Goal: Information Seeking & Learning: Learn about a topic

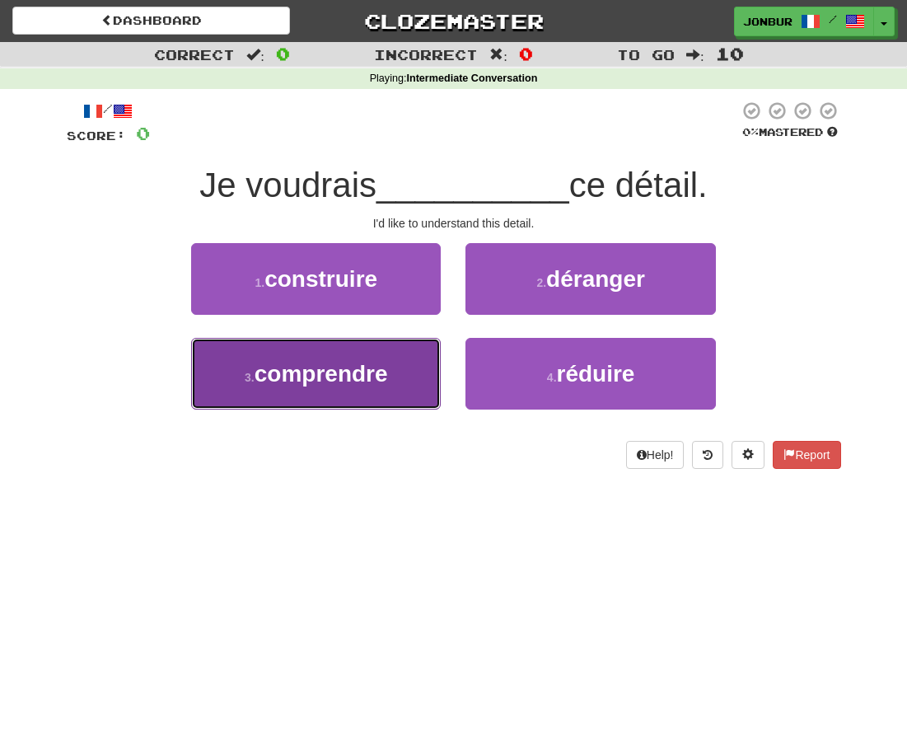
click at [367, 378] on span "comprendre" at bounding box center [321, 374] width 133 height 26
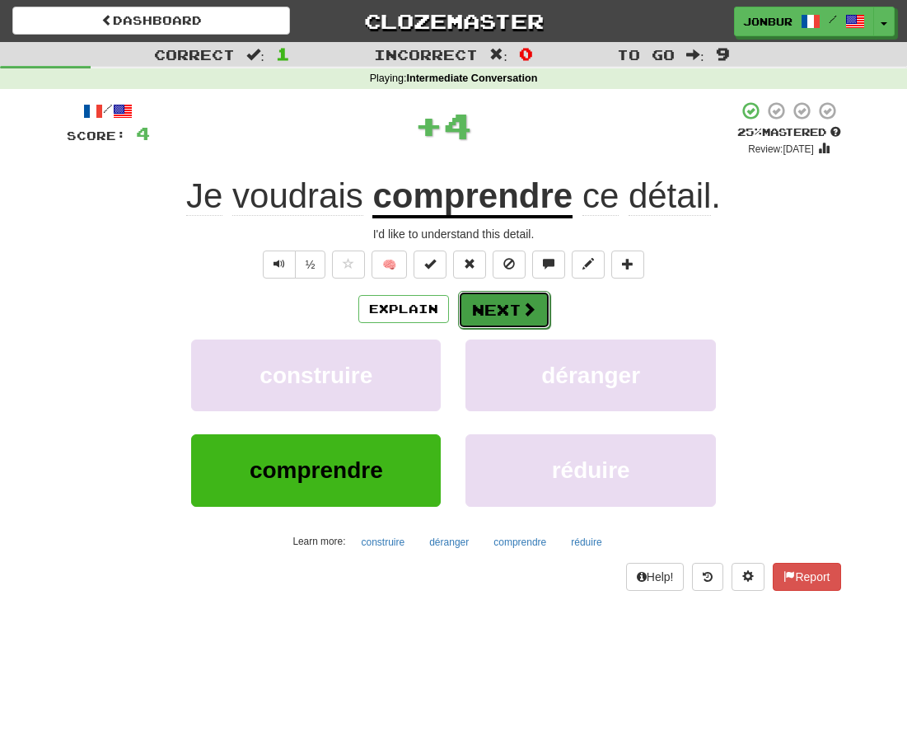
click at [499, 308] on button "Next" at bounding box center [504, 310] width 92 height 38
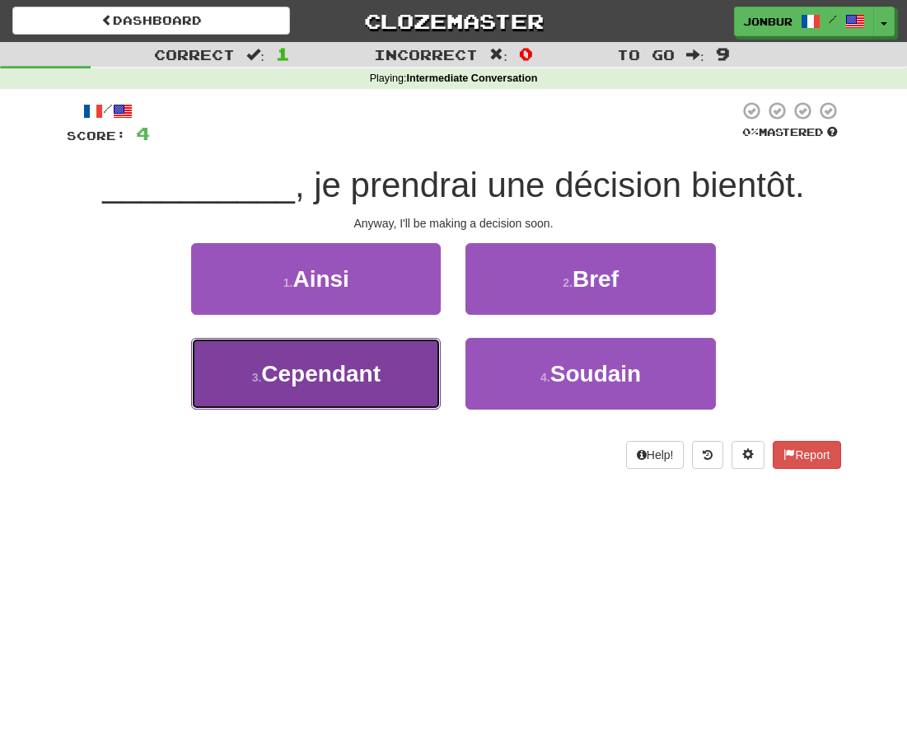
click at [401, 371] on button "3 . Cependant" at bounding box center [316, 374] width 250 height 72
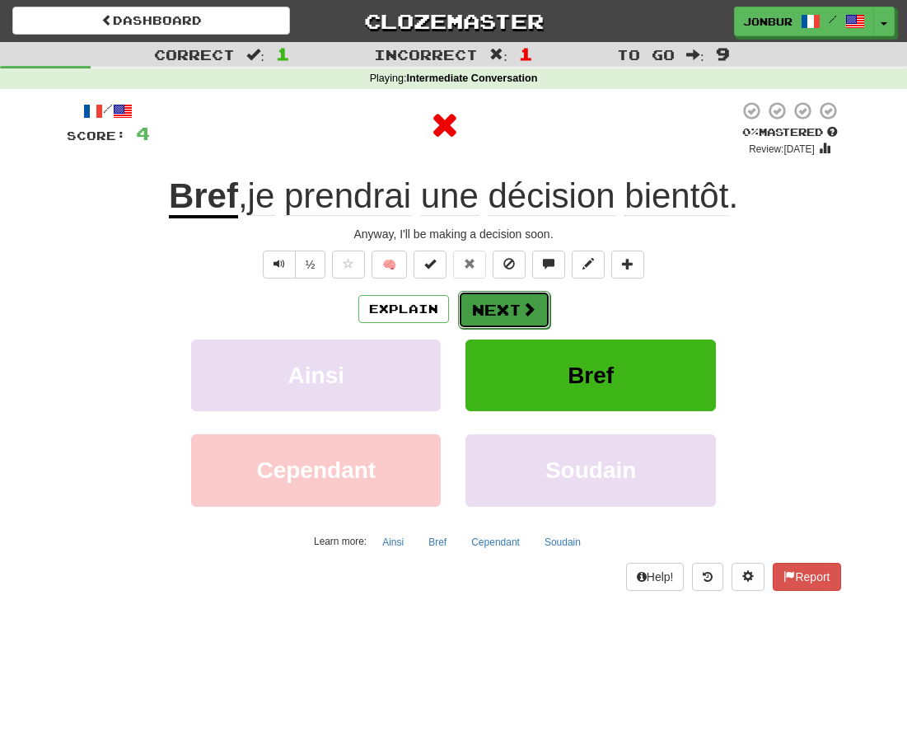
click at [491, 311] on button "Next" at bounding box center [504, 310] width 92 height 38
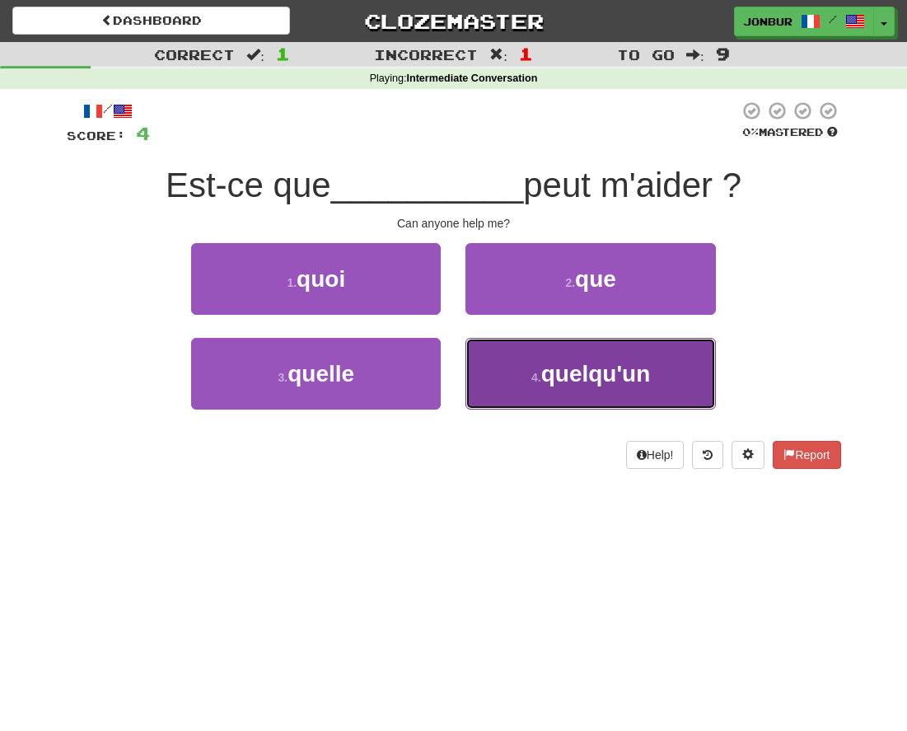
click at [565, 381] on span "quelqu'un" at bounding box center [596, 374] width 110 height 26
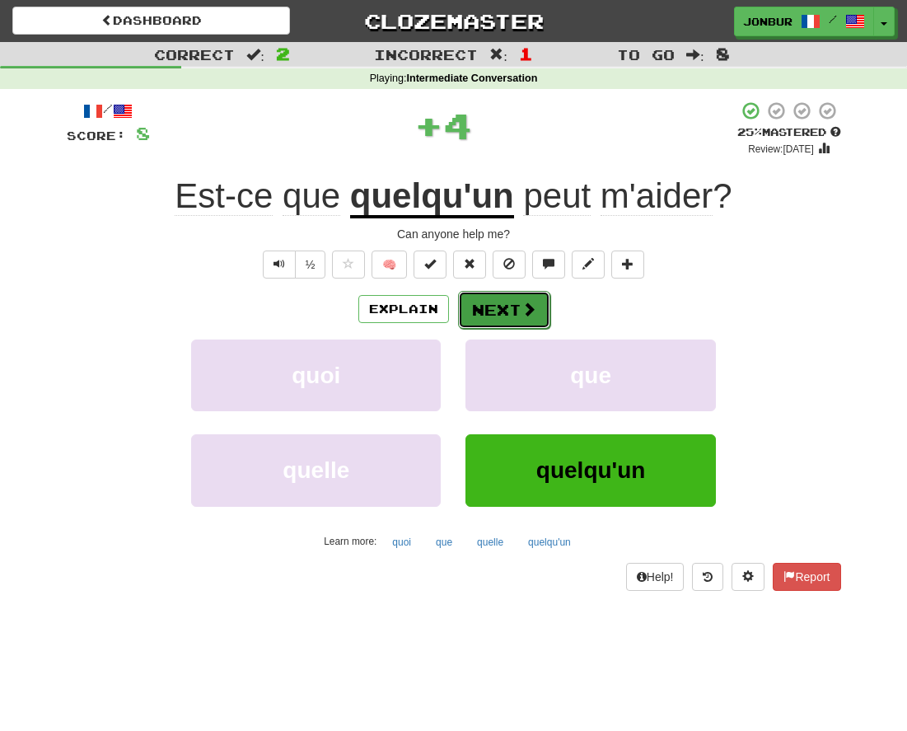
click at [497, 315] on button "Next" at bounding box center [504, 310] width 92 height 38
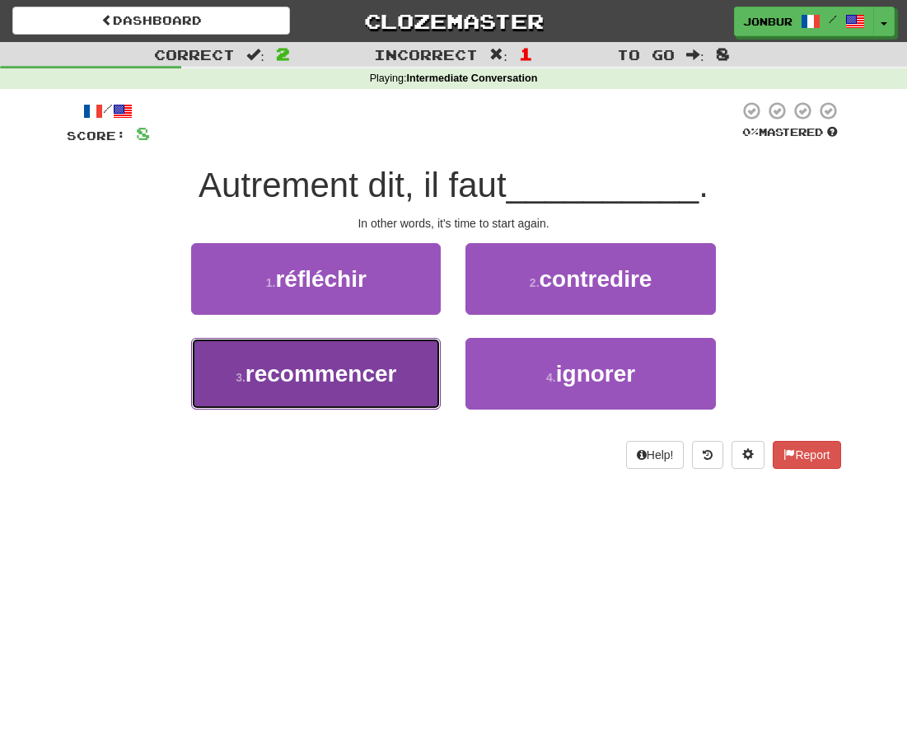
click at [428, 361] on button "3 . recommencer" at bounding box center [316, 374] width 250 height 72
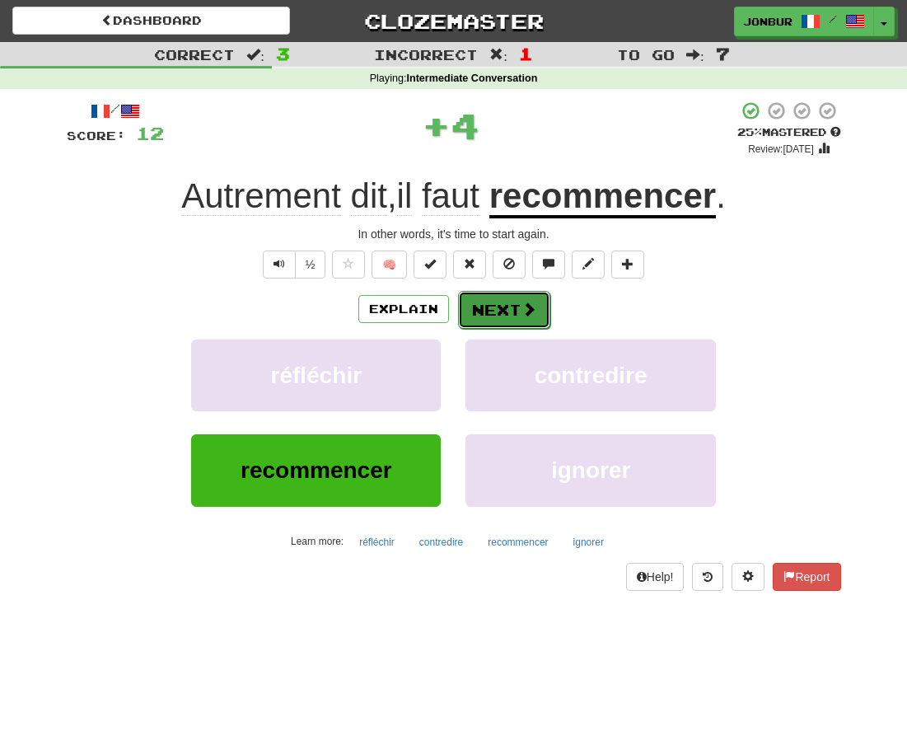
click at [485, 312] on button "Next" at bounding box center [504, 310] width 92 height 38
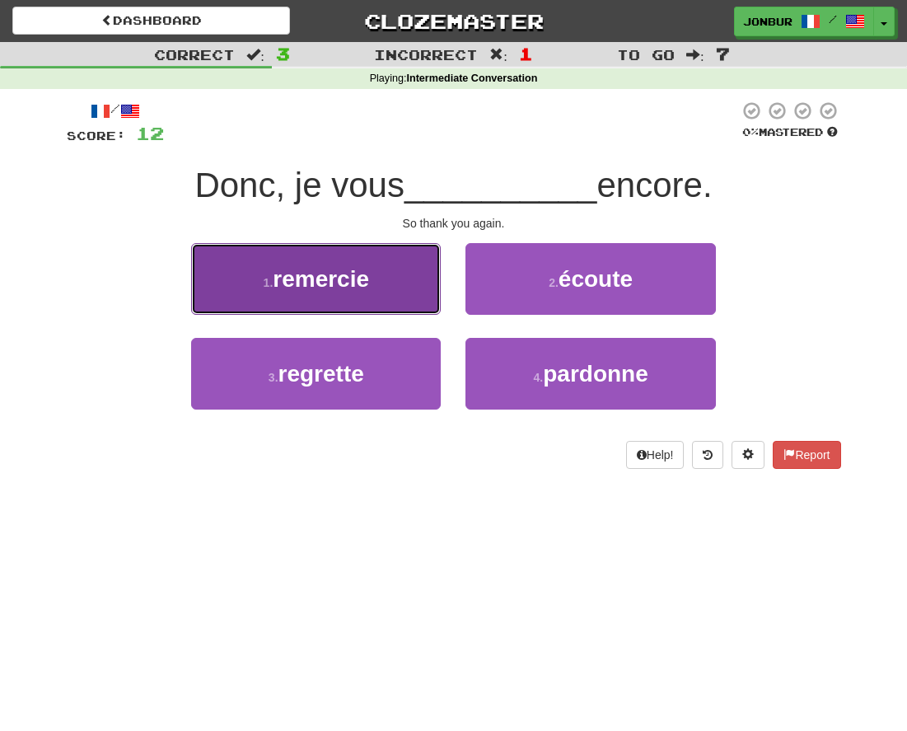
click at [421, 306] on button "1 . remercie" at bounding box center [316, 279] width 250 height 72
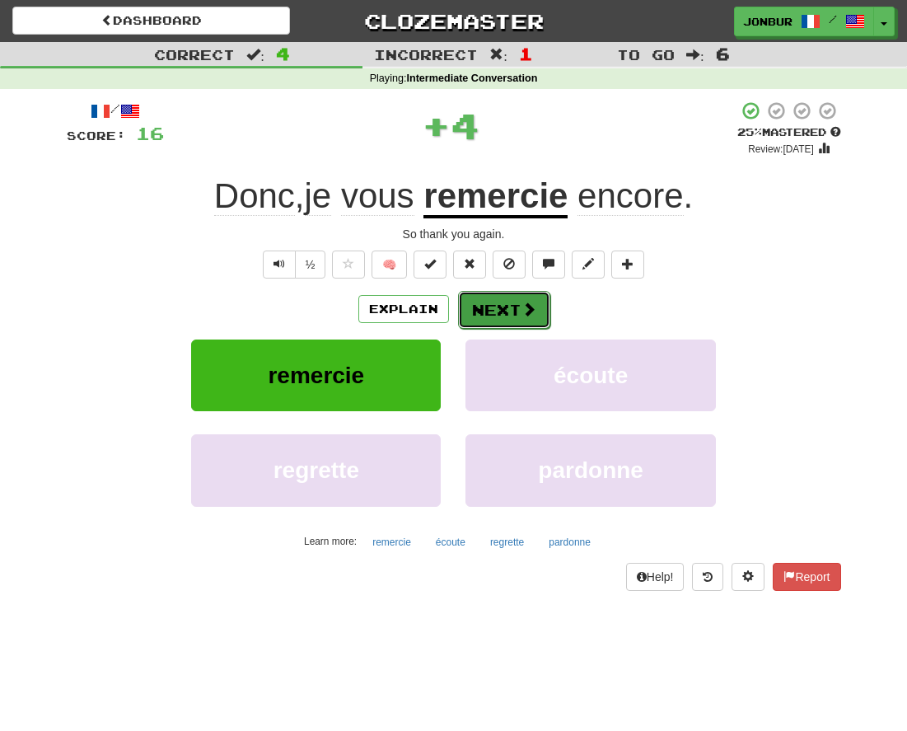
click at [500, 306] on button "Next" at bounding box center [504, 310] width 92 height 38
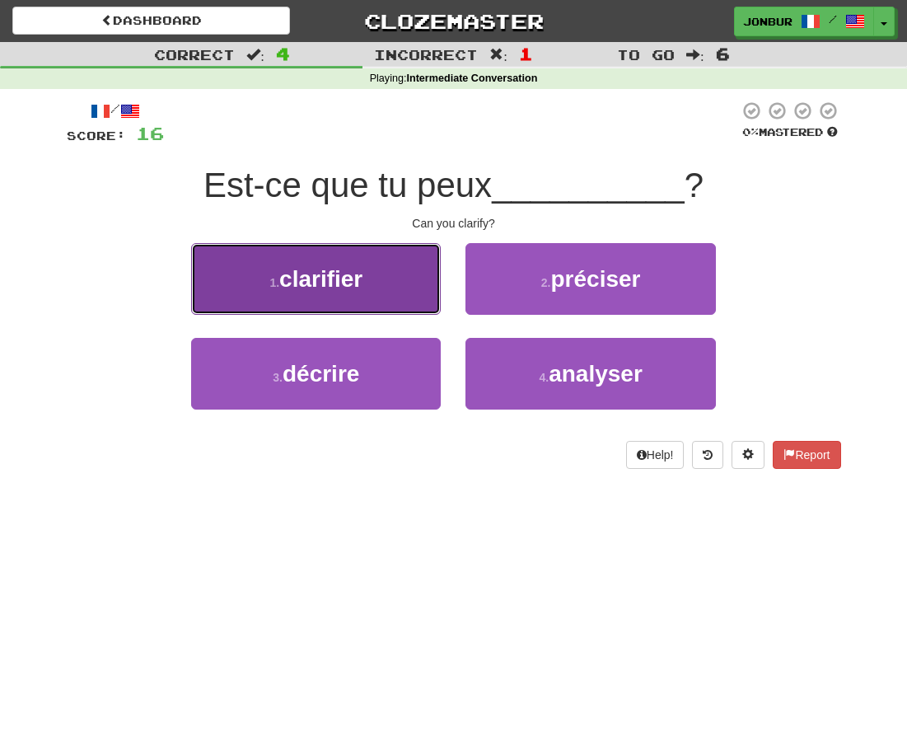
click at [418, 306] on button "1 . clarifier" at bounding box center [316, 279] width 250 height 72
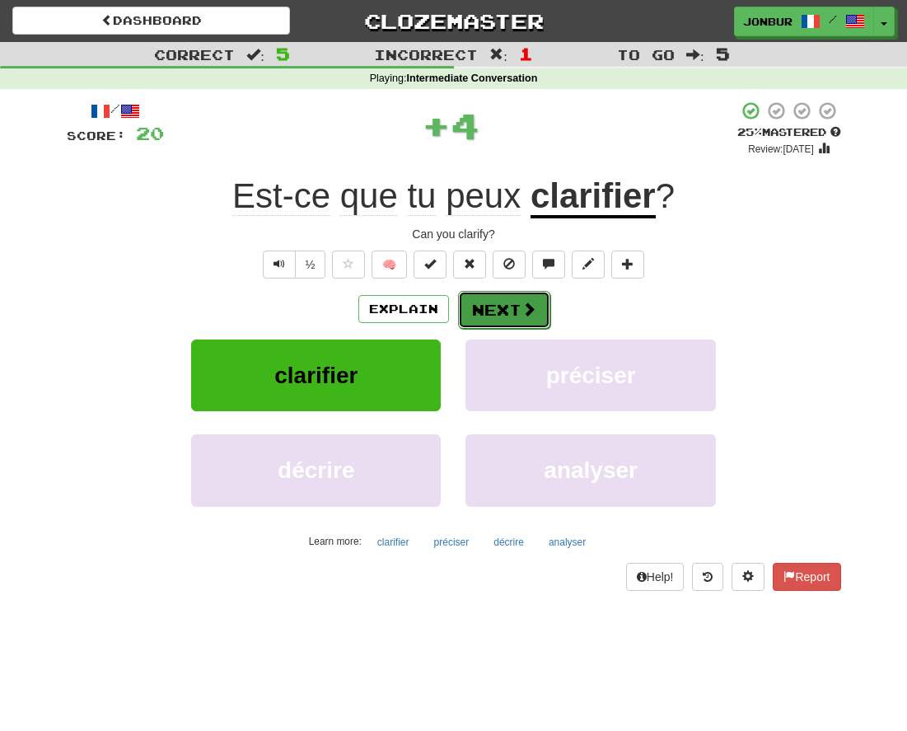
click at [498, 315] on button "Next" at bounding box center [504, 310] width 92 height 38
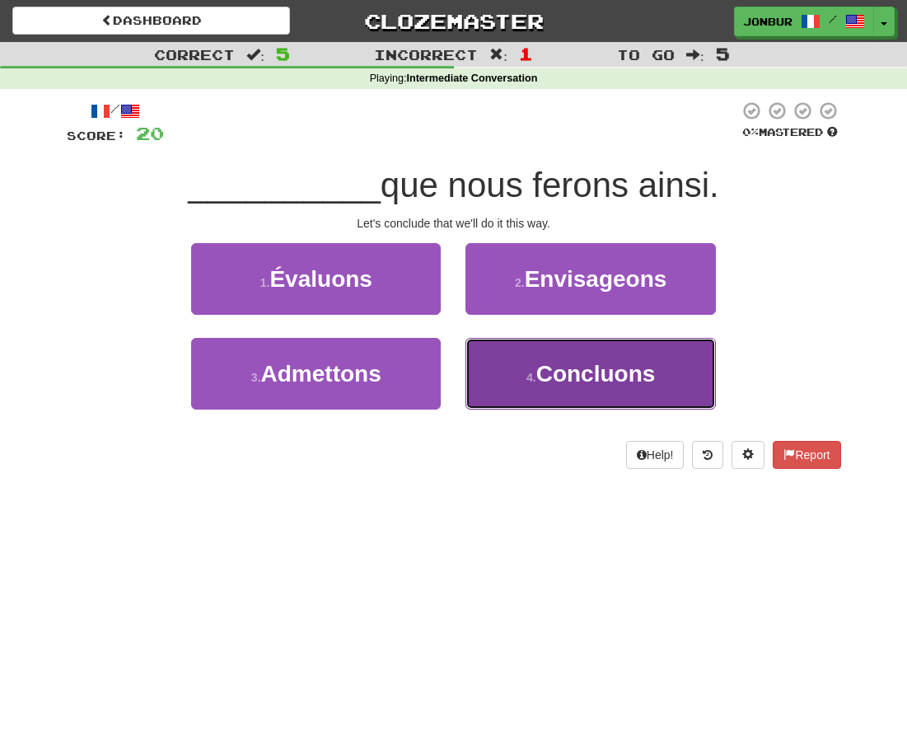
click at [532, 363] on button "4 . Concluons" at bounding box center [590, 374] width 250 height 72
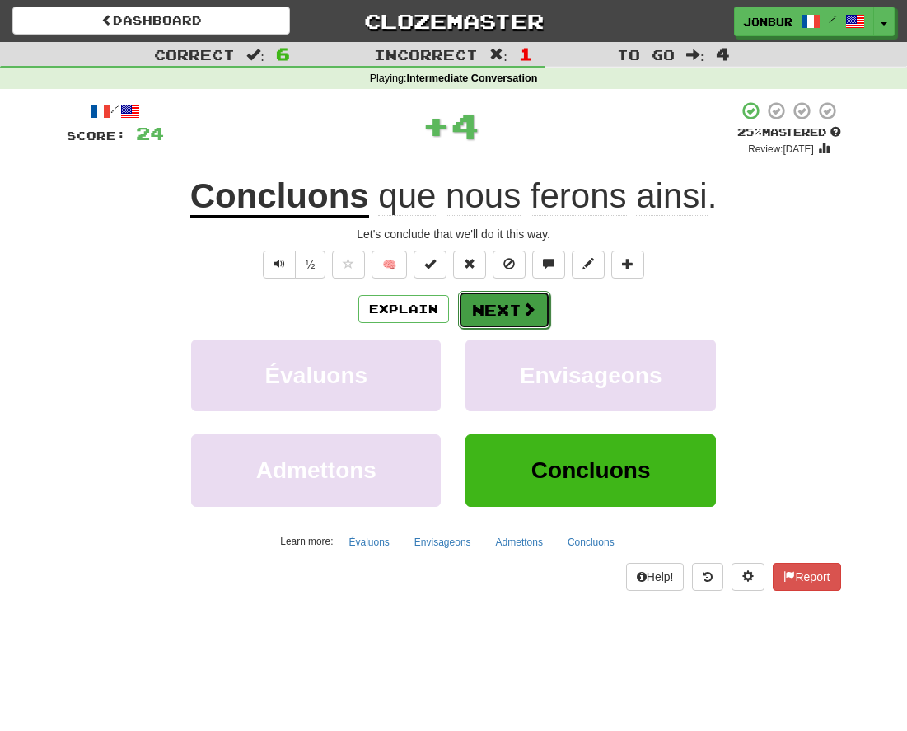
click at [502, 302] on button "Next" at bounding box center [504, 310] width 92 height 38
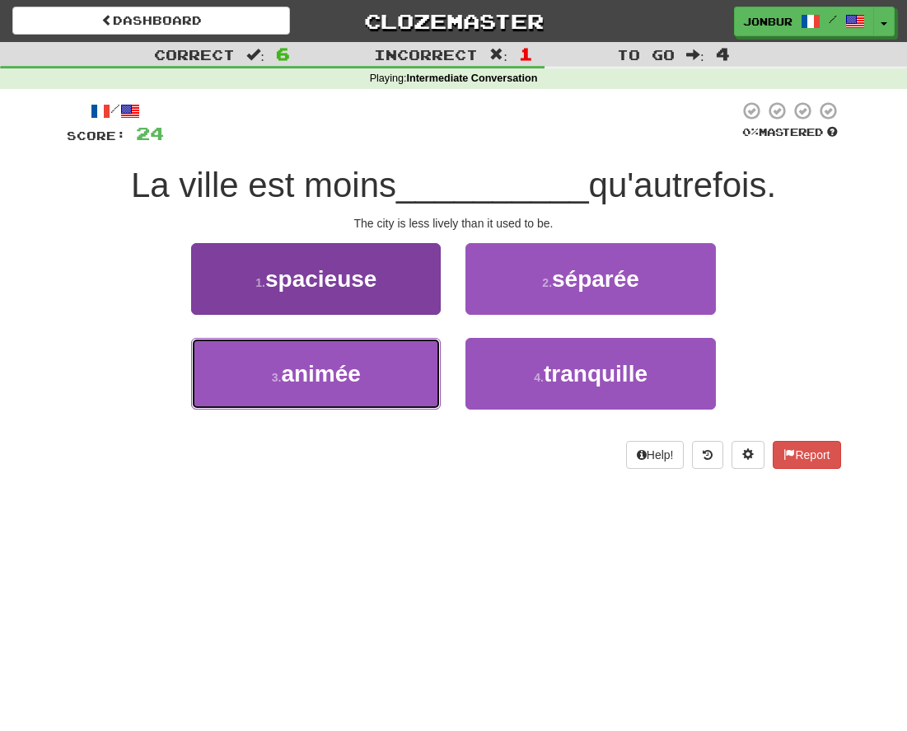
click at [414, 371] on button "3 . animée" at bounding box center [316, 374] width 250 height 72
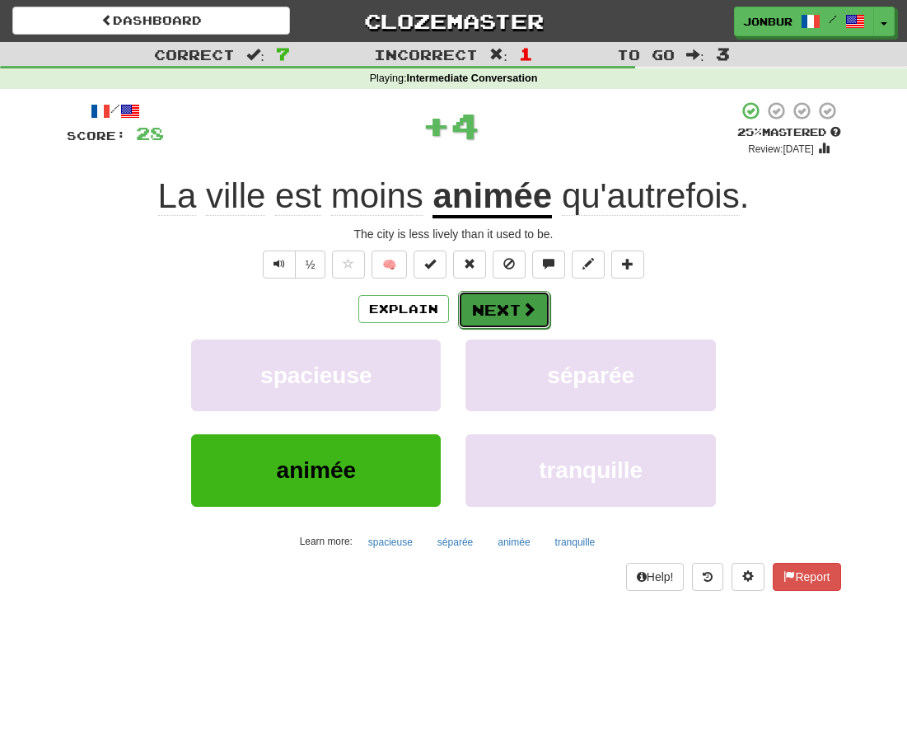
click at [487, 306] on button "Next" at bounding box center [504, 310] width 92 height 38
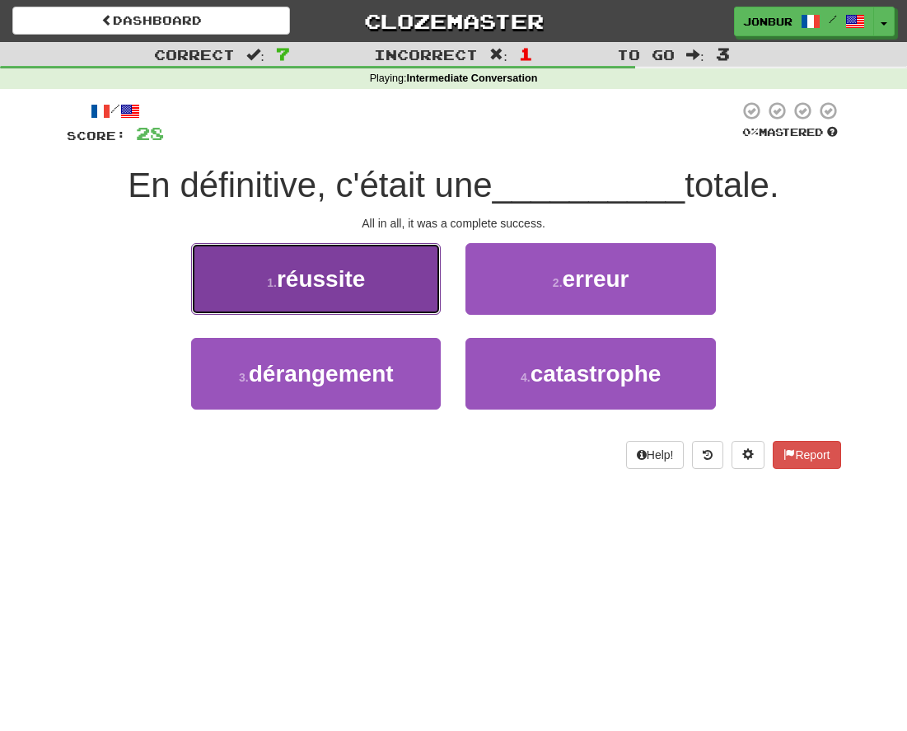
click at [424, 290] on button "1 . réussite" at bounding box center [316, 279] width 250 height 72
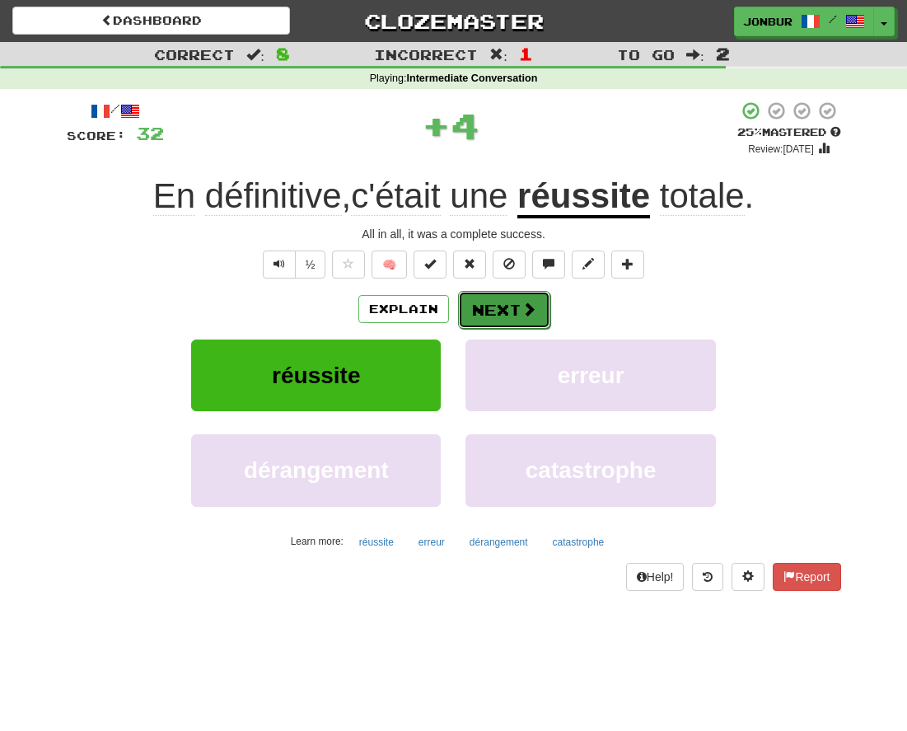
click at [480, 315] on button "Next" at bounding box center [504, 310] width 92 height 38
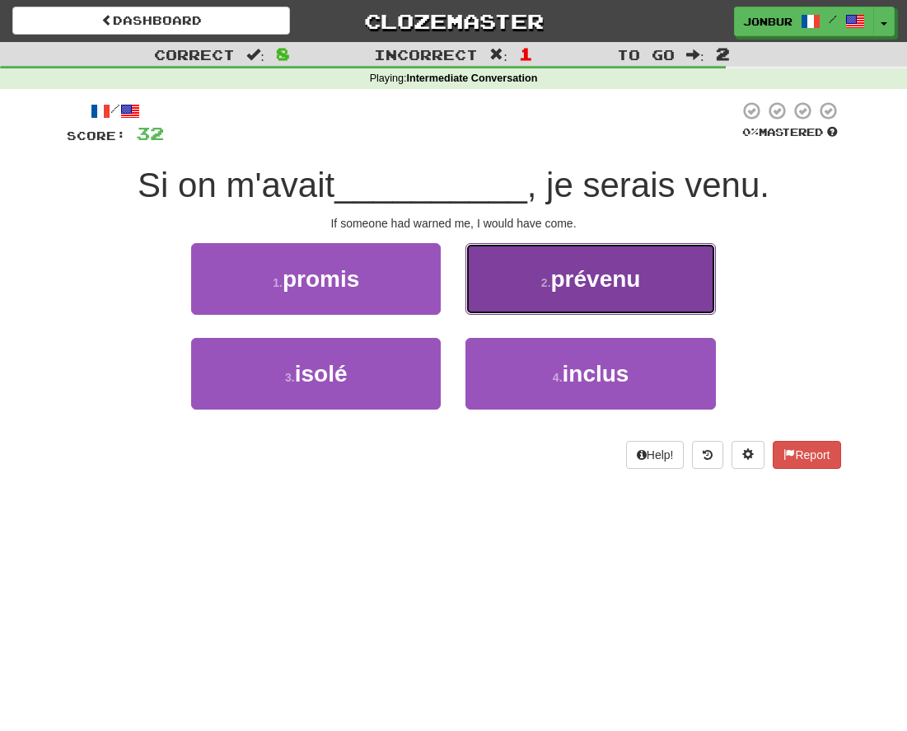
click at [551, 298] on button "2 . prévenu" at bounding box center [590, 279] width 250 height 72
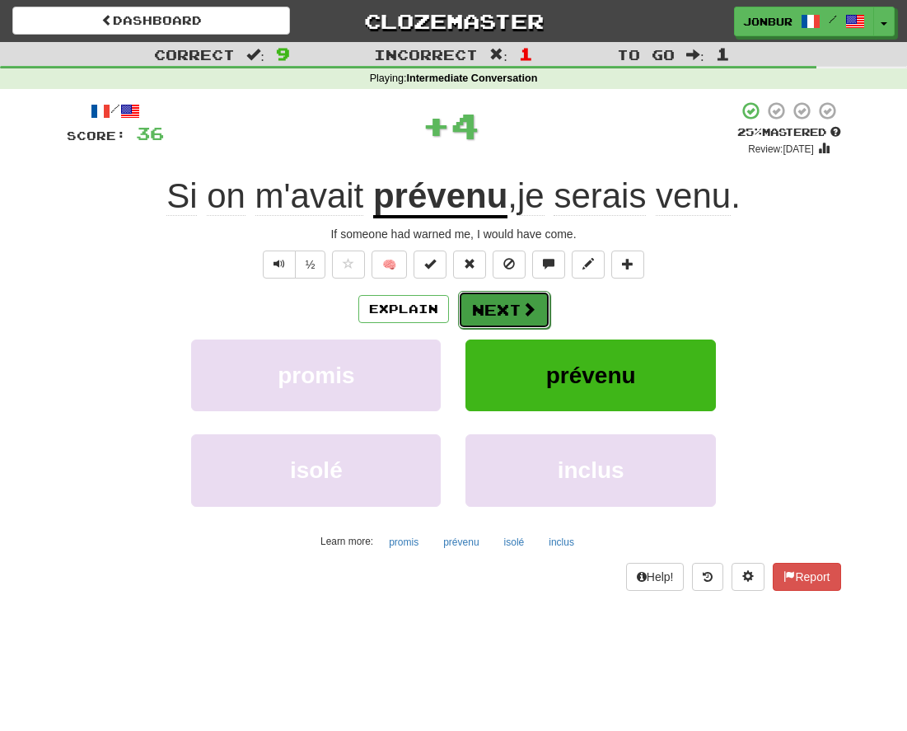
click at [510, 317] on button "Next" at bounding box center [504, 310] width 92 height 38
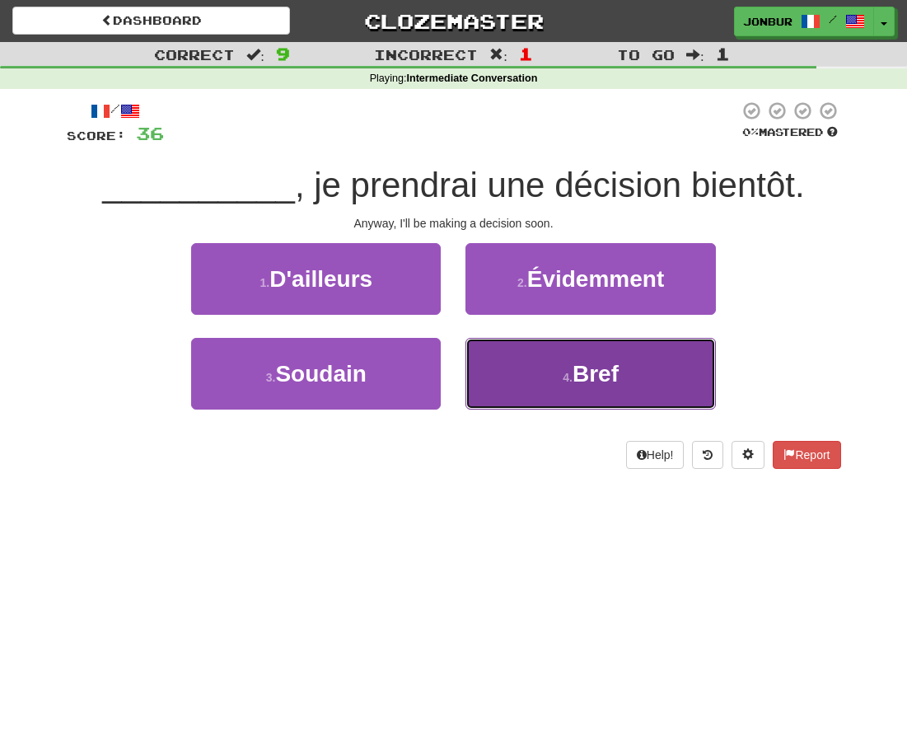
click at [584, 371] on span "Bref" at bounding box center [595, 374] width 46 height 26
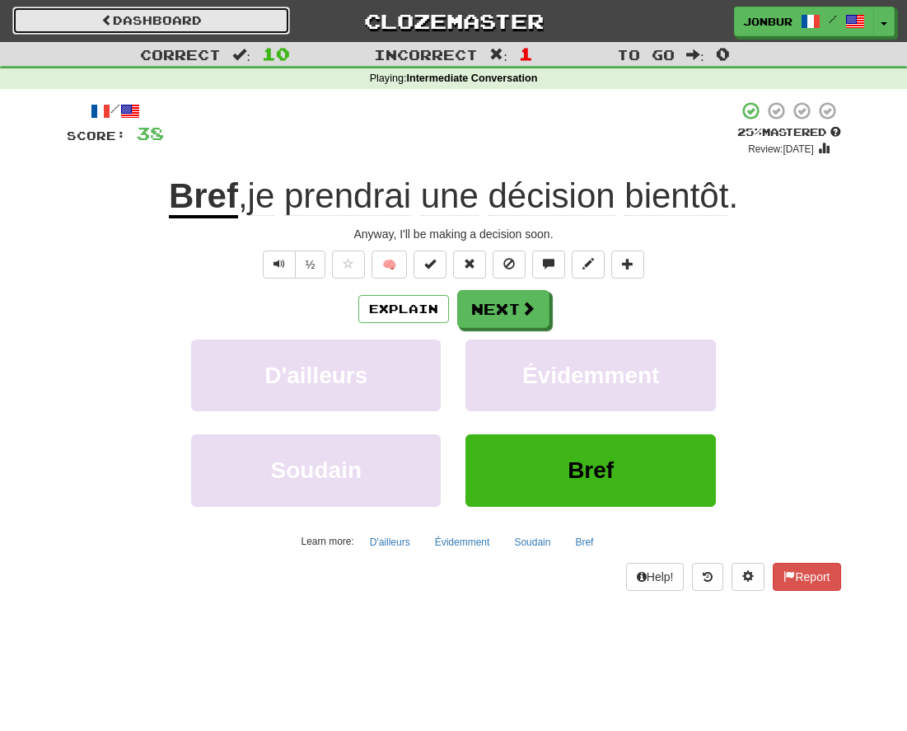
click at [150, 24] on link "Dashboard" at bounding box center [151, 21] width 278 height 28
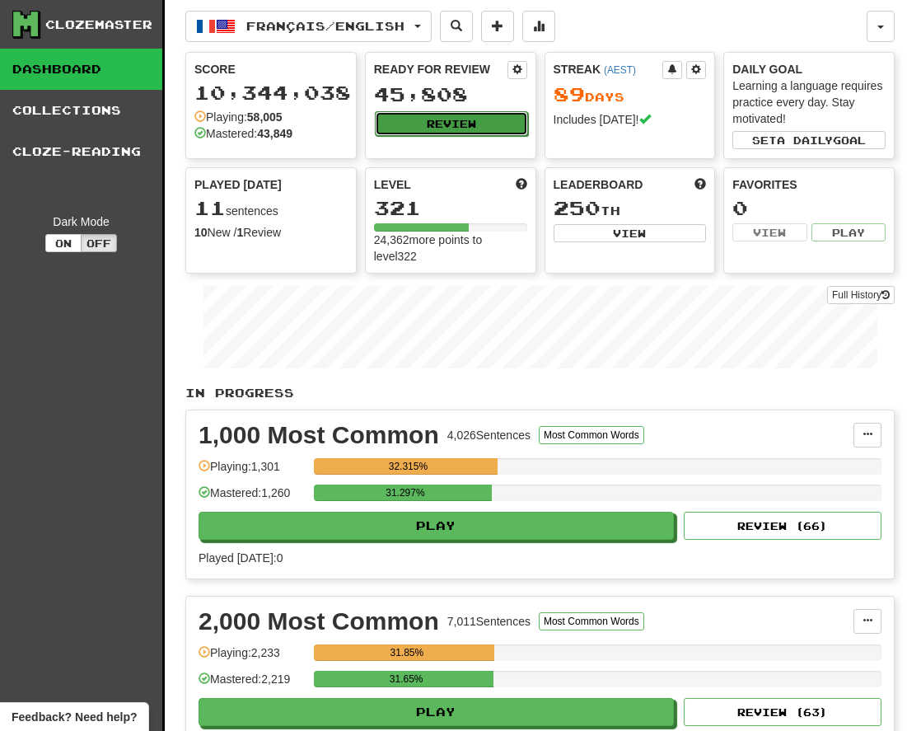
click at [442, 123] on button "Review" at bounding box center [451, 123] width 153 height 25
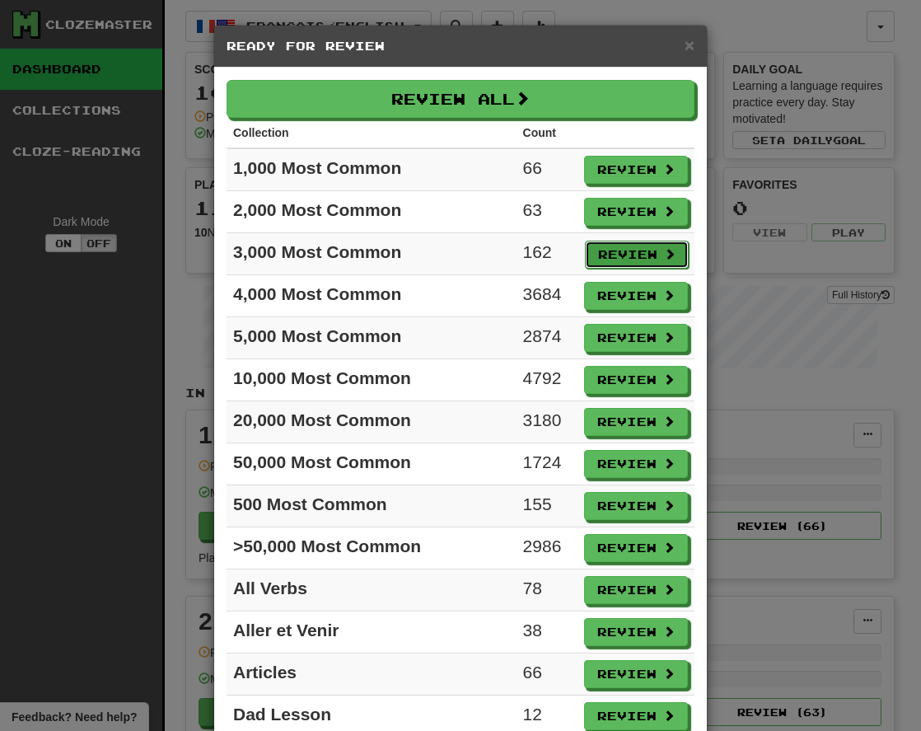
click at [629, 249] on button "Review" at bounding box center [637, 255] width 104 height 28
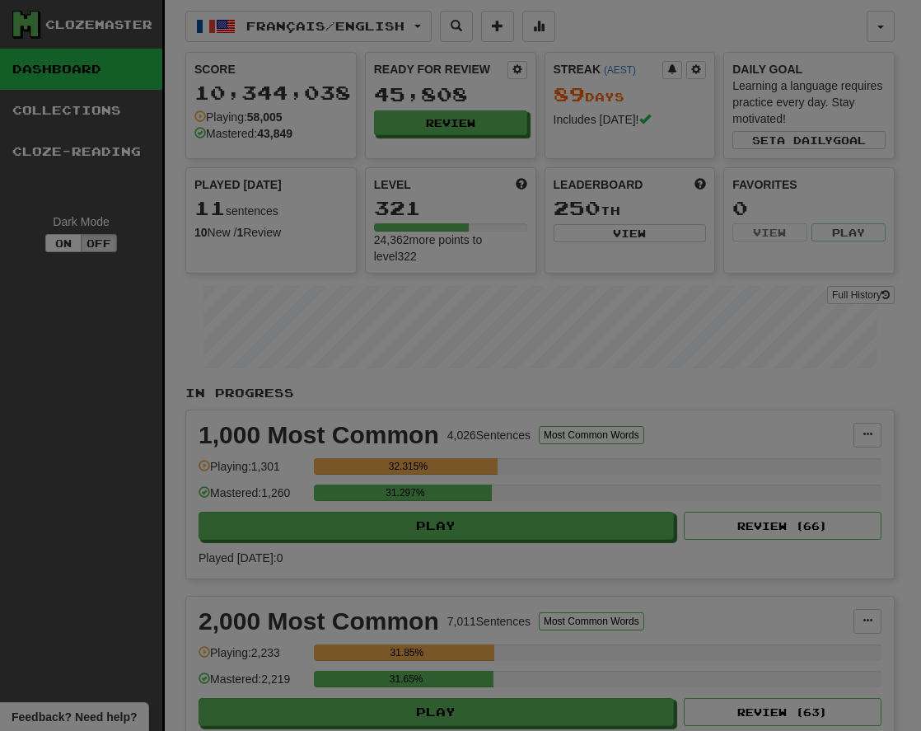
select select "**"
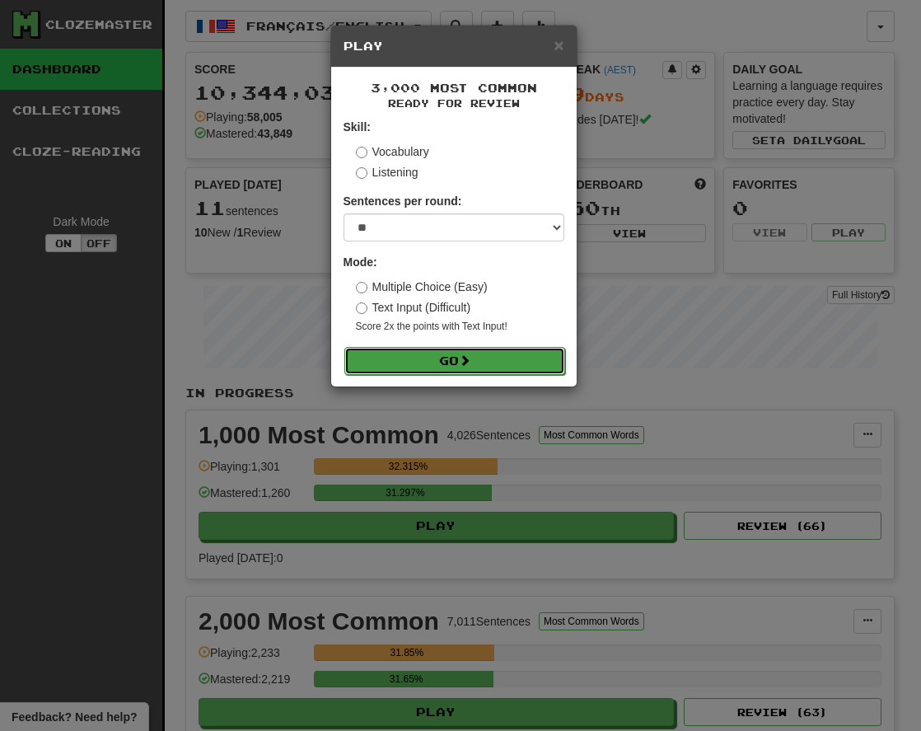
click at [434, 361] on button "Go" at bounding box center [454, 361] width 221 height 28
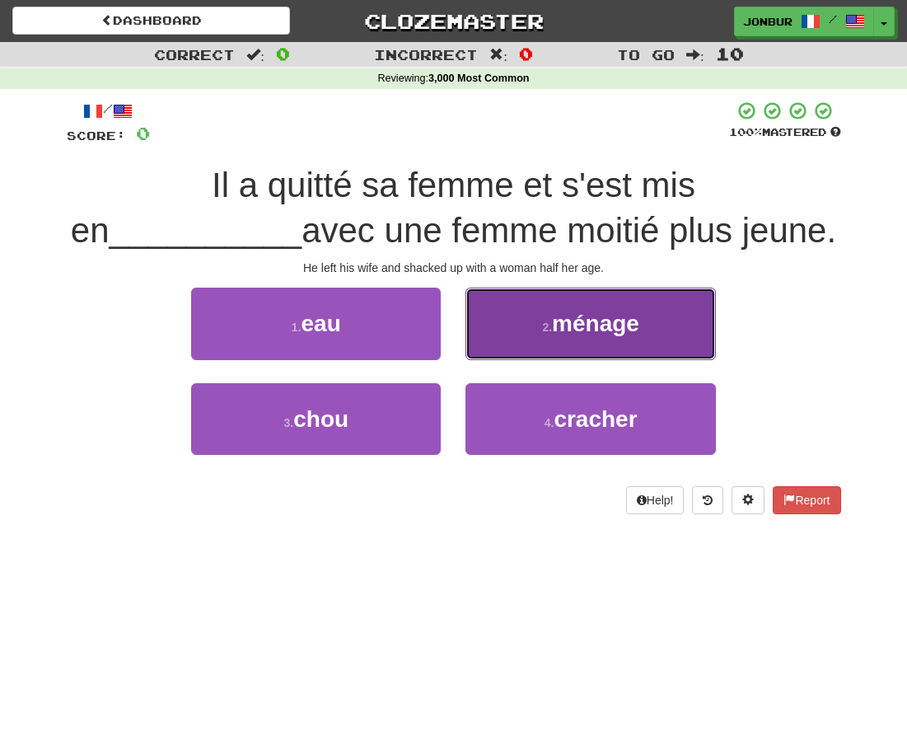
click at [537, 317] on button "2 . ménage" at bounding box center [590, 323] width 250 height 72
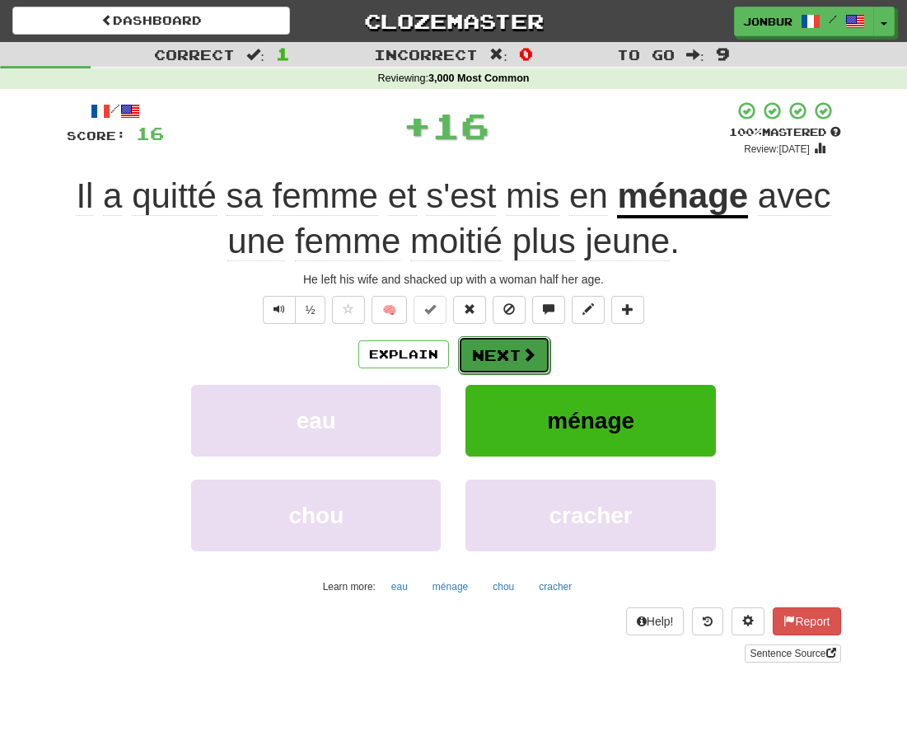
click at [504, 340] on button "Next" at bounding box center [504, 355] width 92 height 38
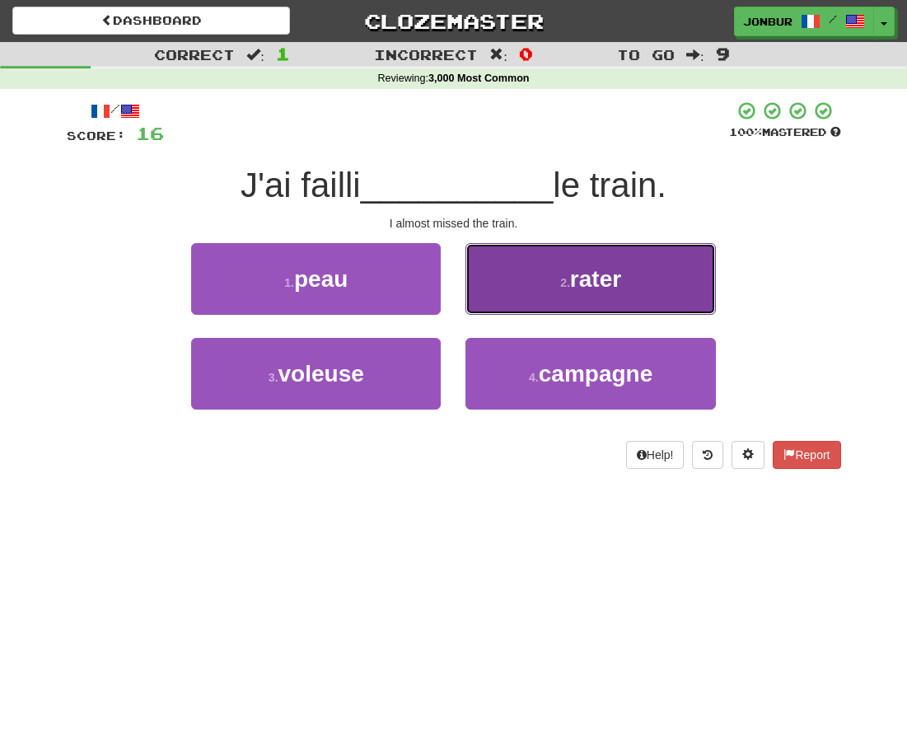
click at [529, 276] on button "2 . rater" at bounding box center [590, 279] width 250 height 72
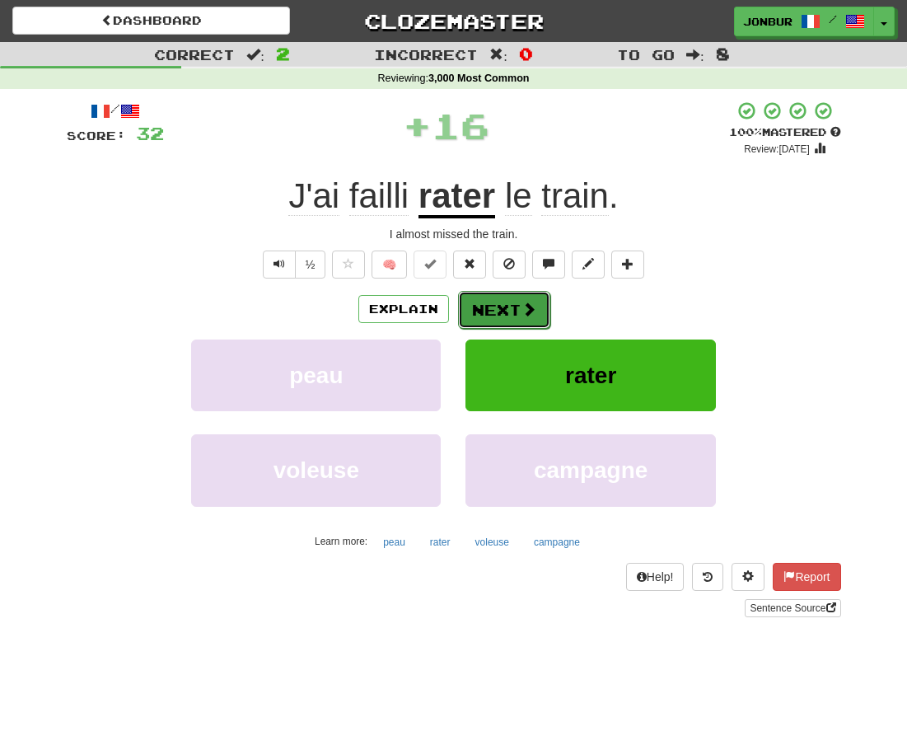
click at [504, 302] on button "Next" at bounding box center [504, 310] width 92 height 38
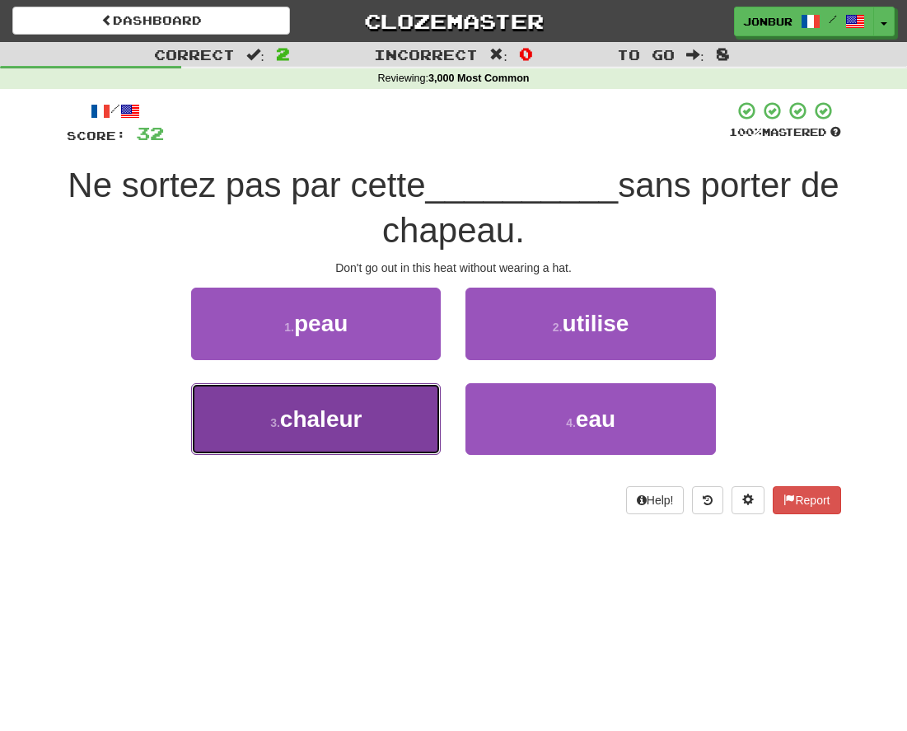
click at [401, 398] on button "3 . chaleur" at bounding box center [316, 419] width 250 height 72
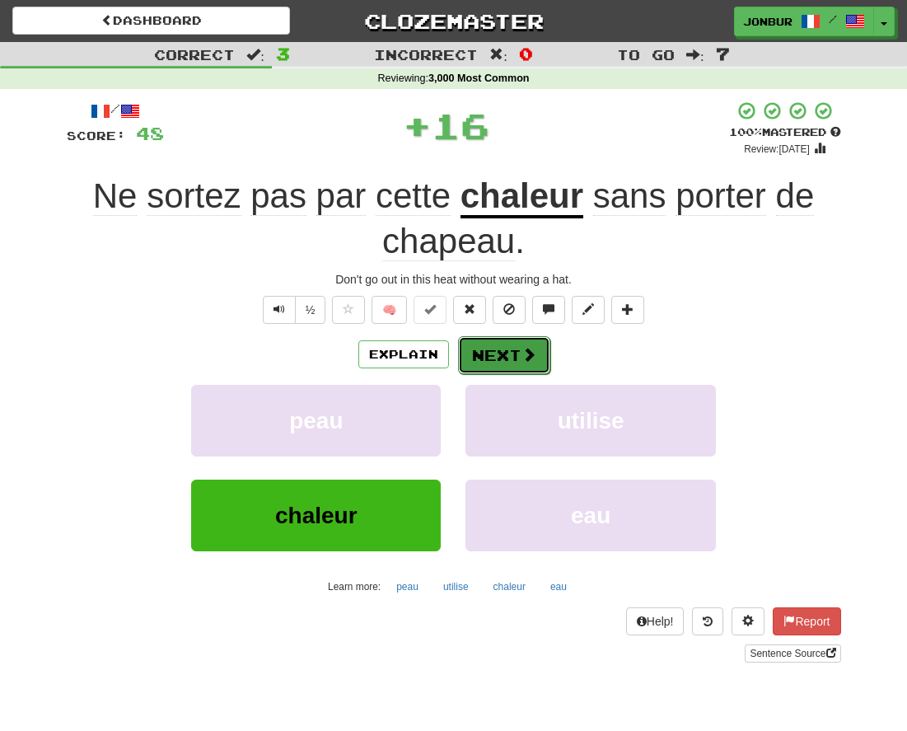
click at [496, 357] on button "Next" at bounding box center [504, 355] width 92 height 38
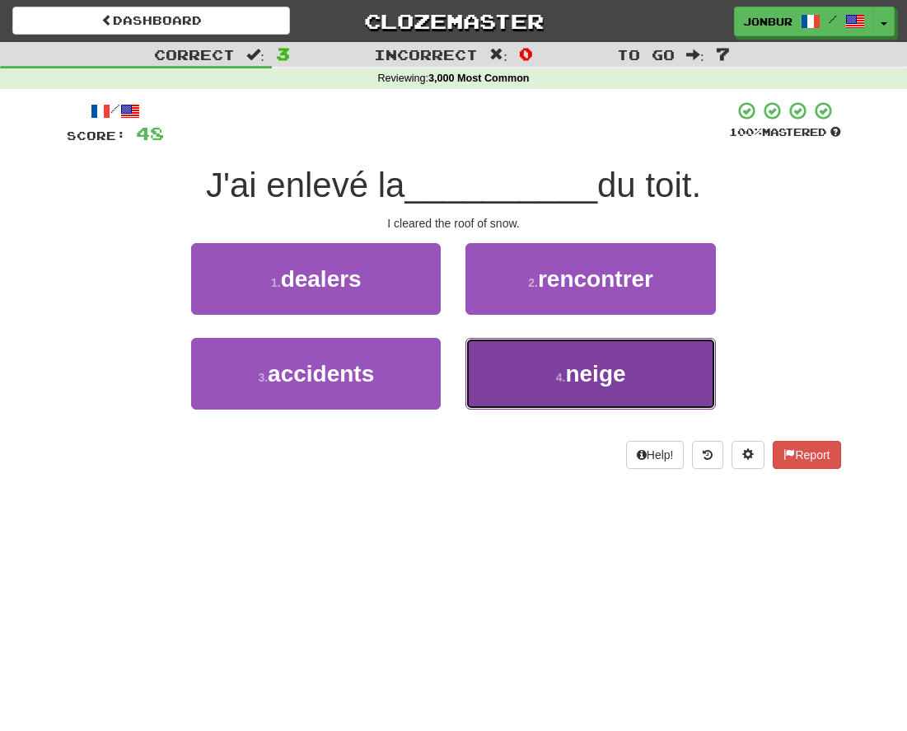
click at [554, 367] on button "4 . neige" at bounding box center [590, 374] width 250 height 72
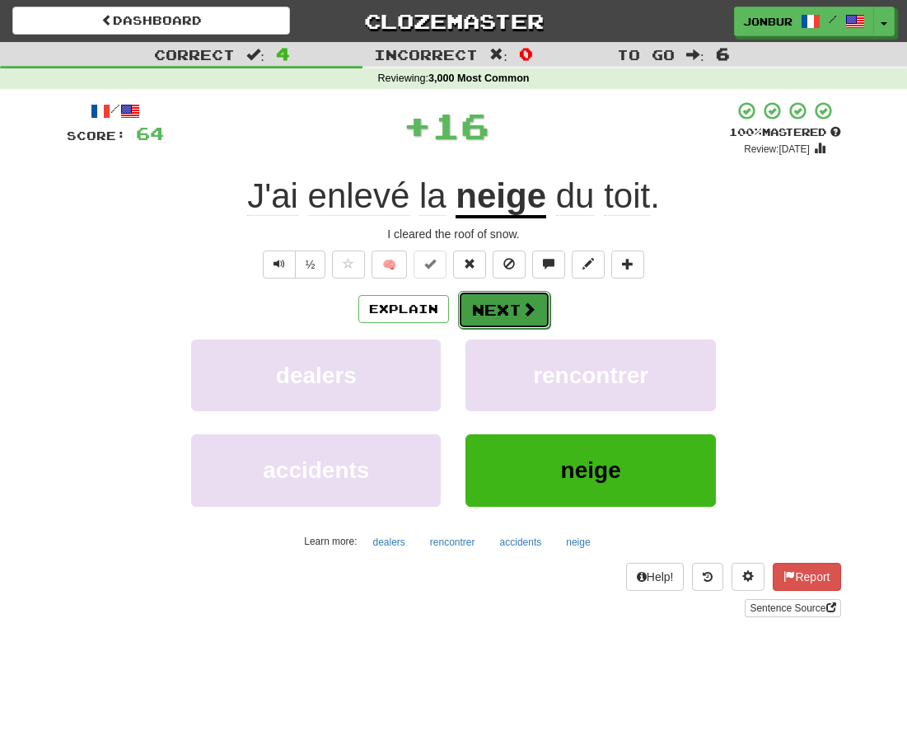
click at [498, 297] on button "Next" at bounding box center [504, 310] width 92 height 38
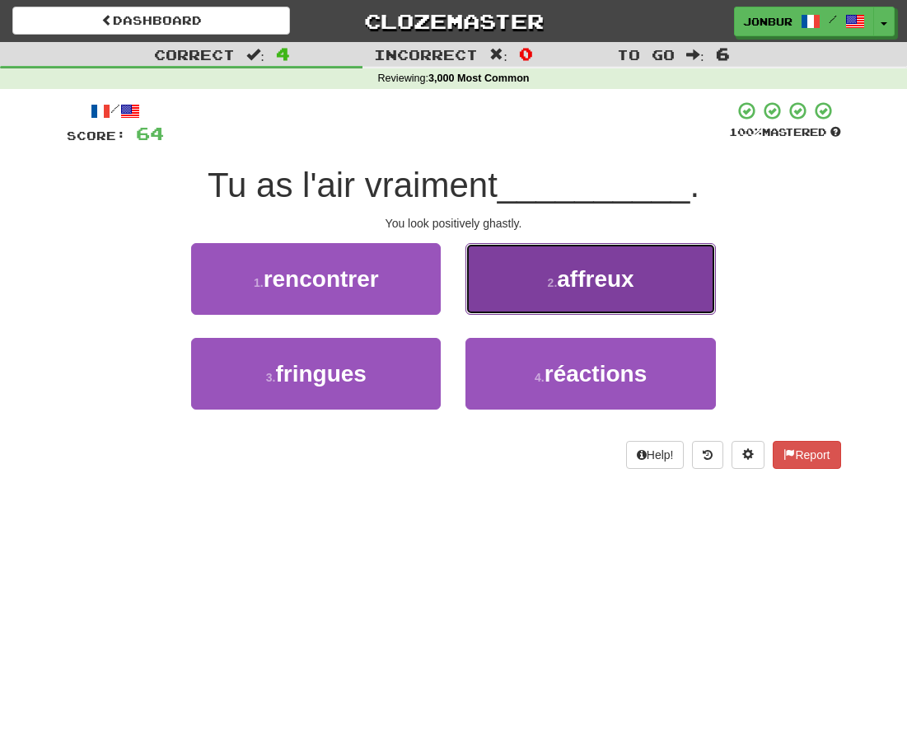
click at [509, 289] on button "2 . affreux" at bounding box center [590, 279] width 250 height 72
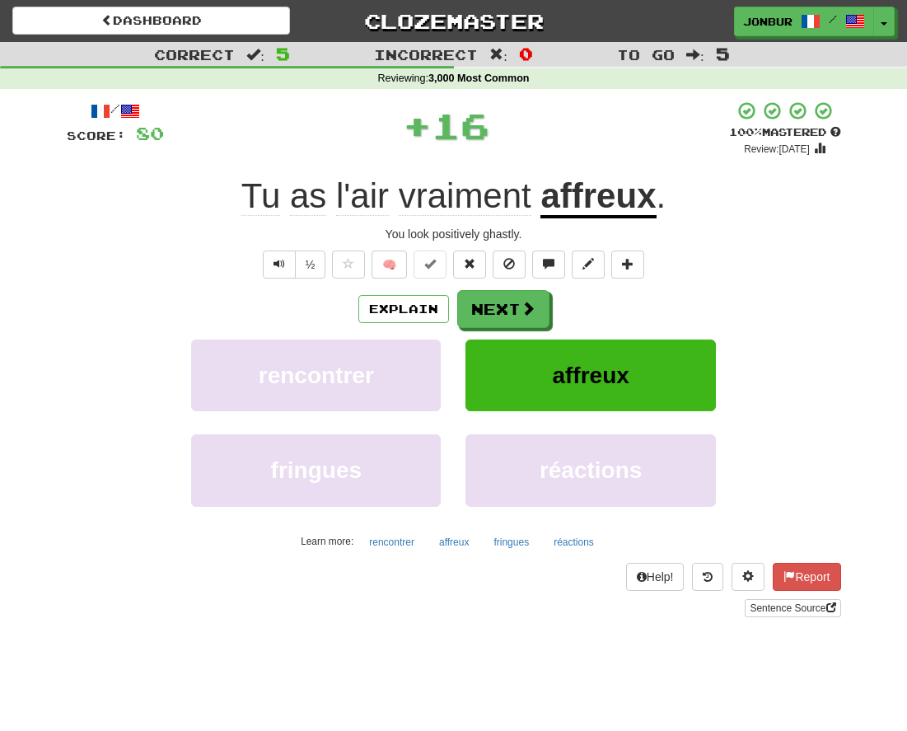
drag, startPoint x: 511, startPoint y: 288, endPoint x: 513, endPoint y: 336, distance: 47.8
click at [511, 337] on div "/ Score: 80 + 16 100 % Mastered Review: 2026-07-16 Tu as l'air vraiment affreux…" at bounding box center [454, 358] width 774 height 516
click at [513, 315] on button "Next" at bounding box center [504, 310] width 92 height 38
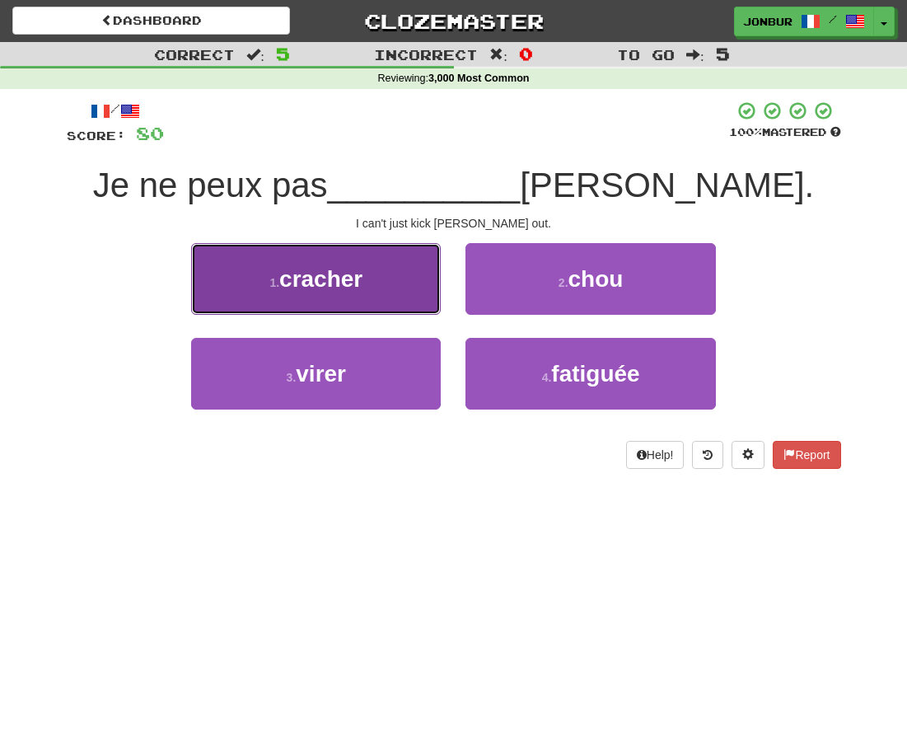
click at [395, 286] on button "1 . cracher" at bounding box center [316, 279] width 250 height 72
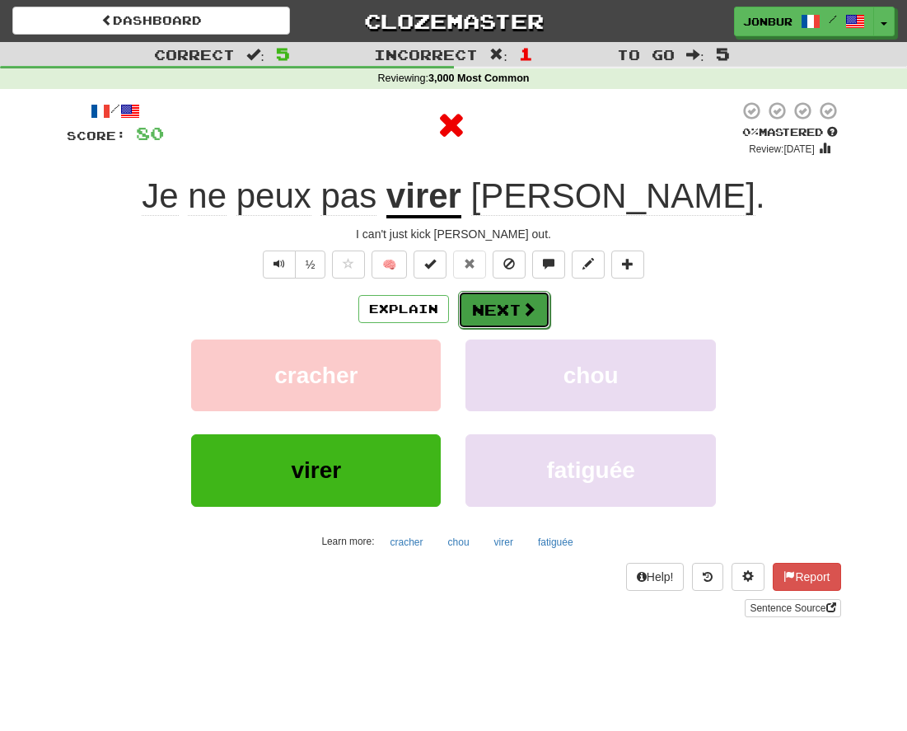
click at [483, 306] on button "Next" at bounding box center [504, 310] width 92 height 38
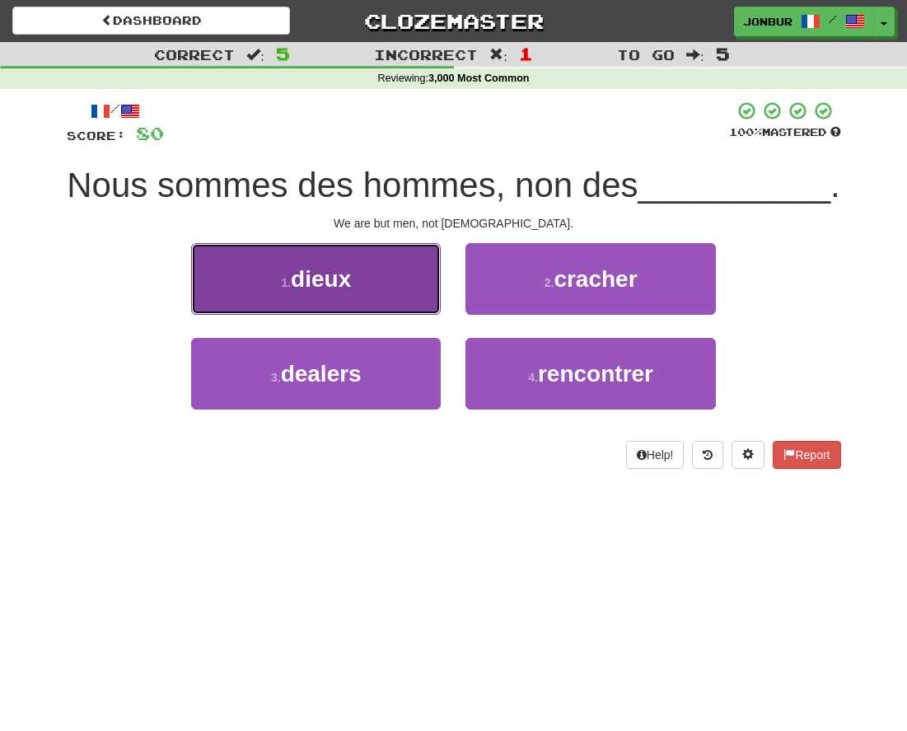
click at [409, 311] on button "1 . dieux" at bounding box center [316, 279] width 250 height 72
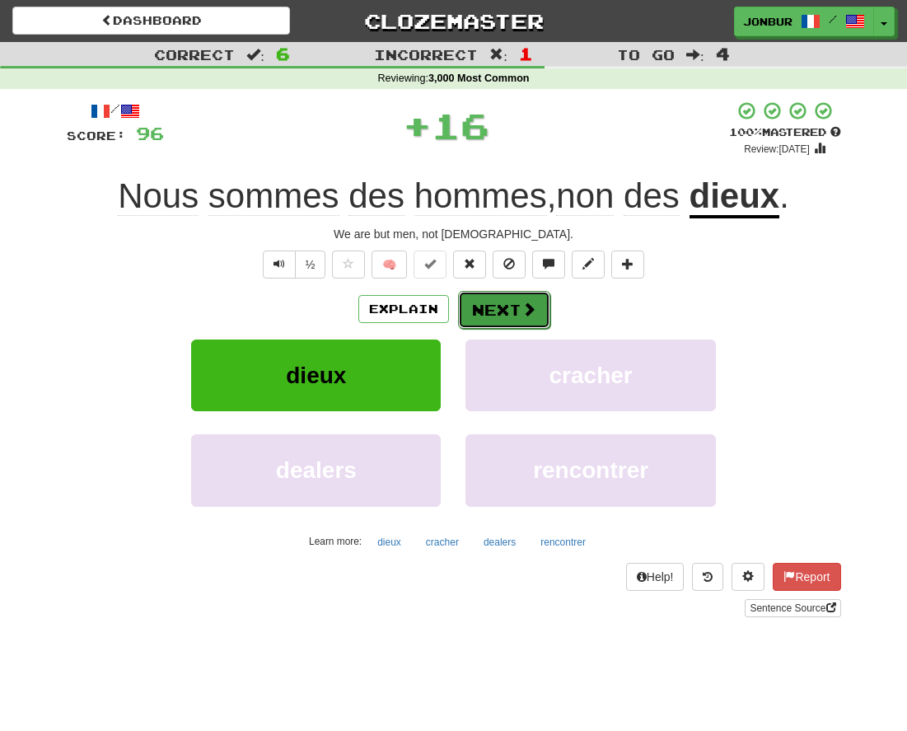
click at [470, 318] on button "Next" at bounding box center [504, 310] width 92 height 38
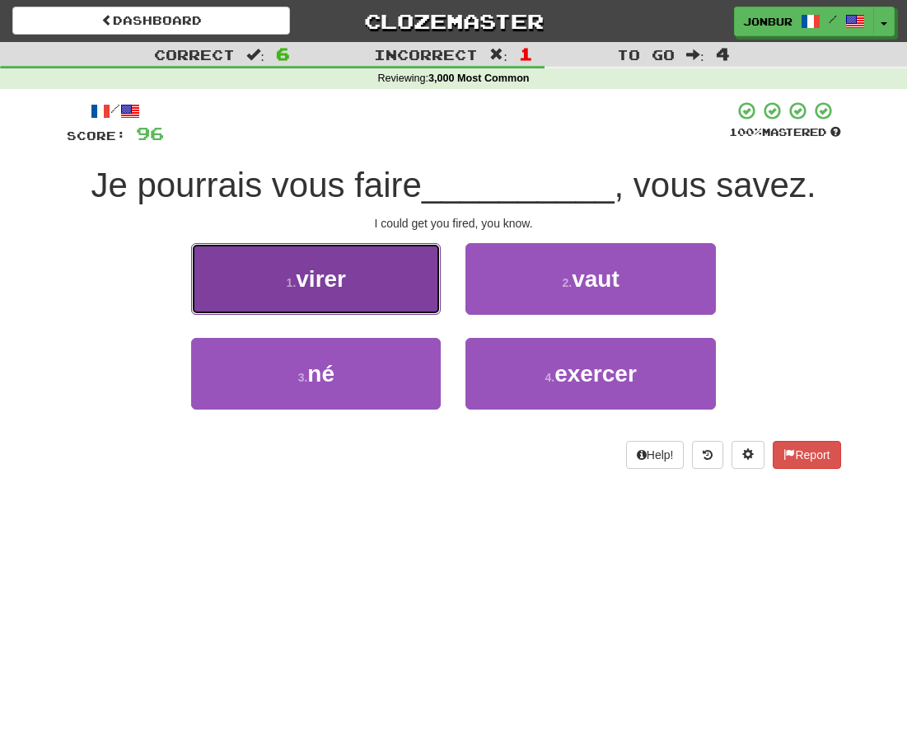
click at [417, 271] on button "1 . virer" at bounding box center [316, 279] width 250 height 72
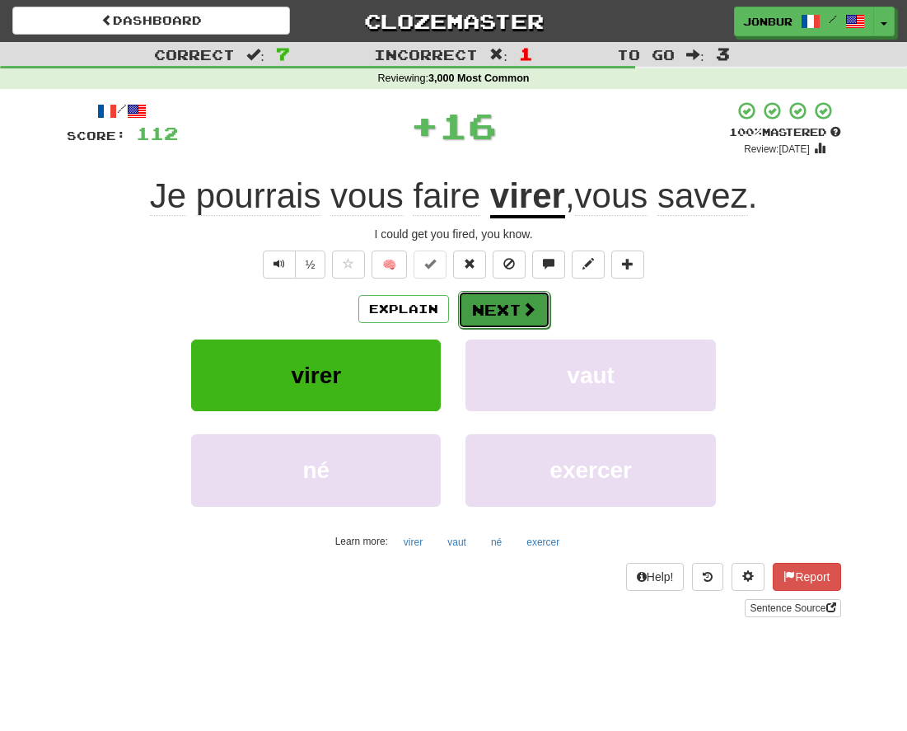
click at [490, 294] on button "Next" at bounding box center [504, 310] width 92 height 38
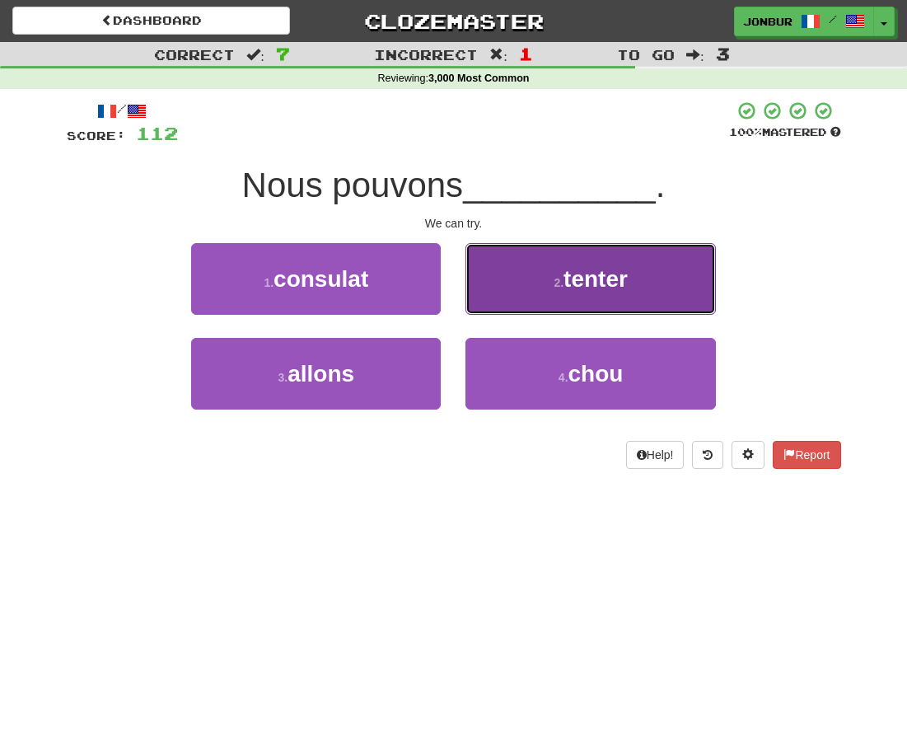
click at [501, 292] on button "2 . tenter" at bounding box center [590, 279] width 250 height 72
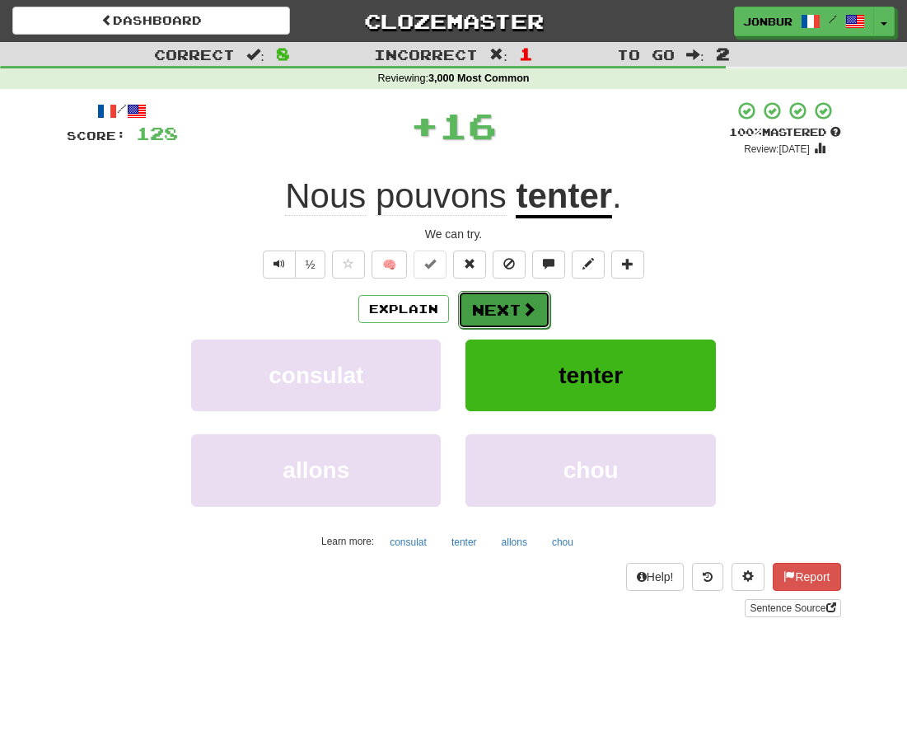
click at [498, 301] on button "Next" at bounding box center [504, 310] width 92 height 38
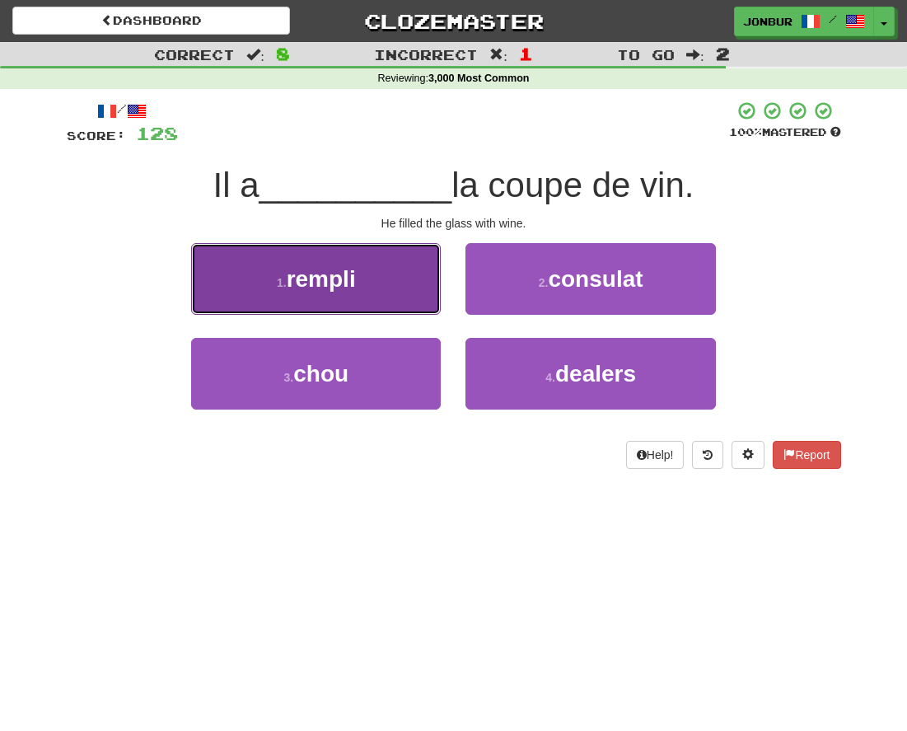
click at [412, 302] on button "1 . rempli" at bounding box center [316, 279] width 250 height 72
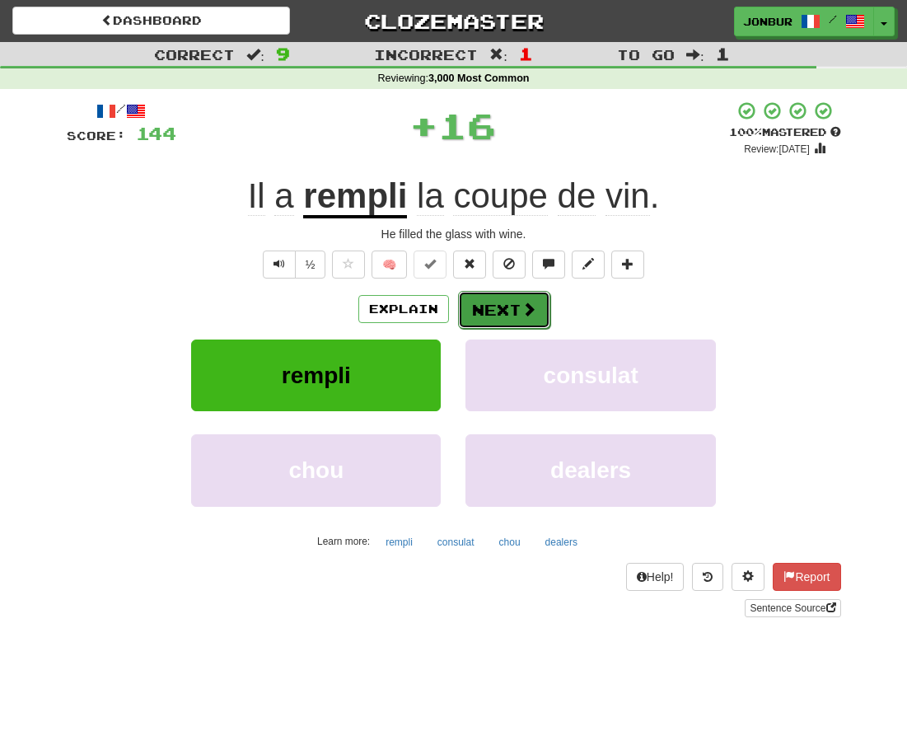
click at [476, 306] on button "Next" at bounding box center [504, 310] width 92 height 38
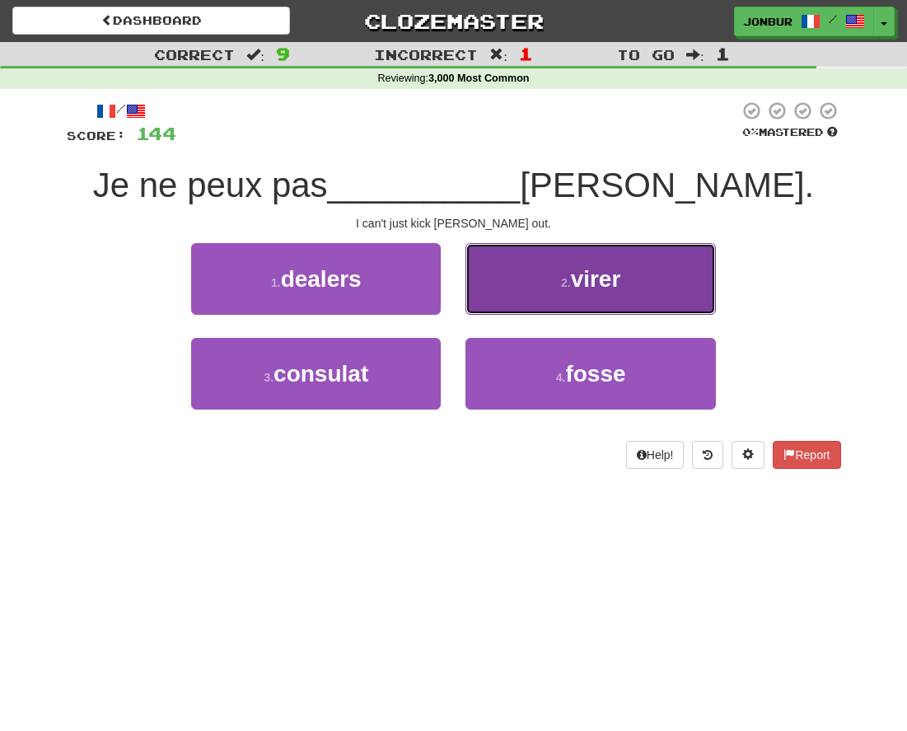
click at [513, 296] on button "2 . virer" at bounding box center [590, 279] width 250 height 72
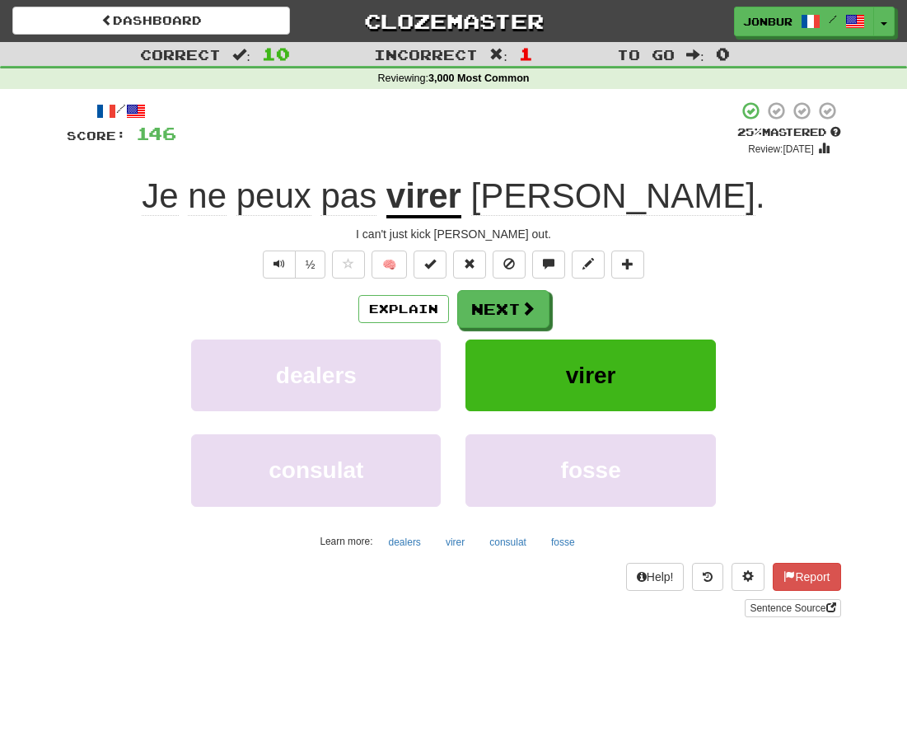
click at [170, 208] on div "Je ne peux pas virer Tom ." at bounding box center [454, 196] width 774 height 45
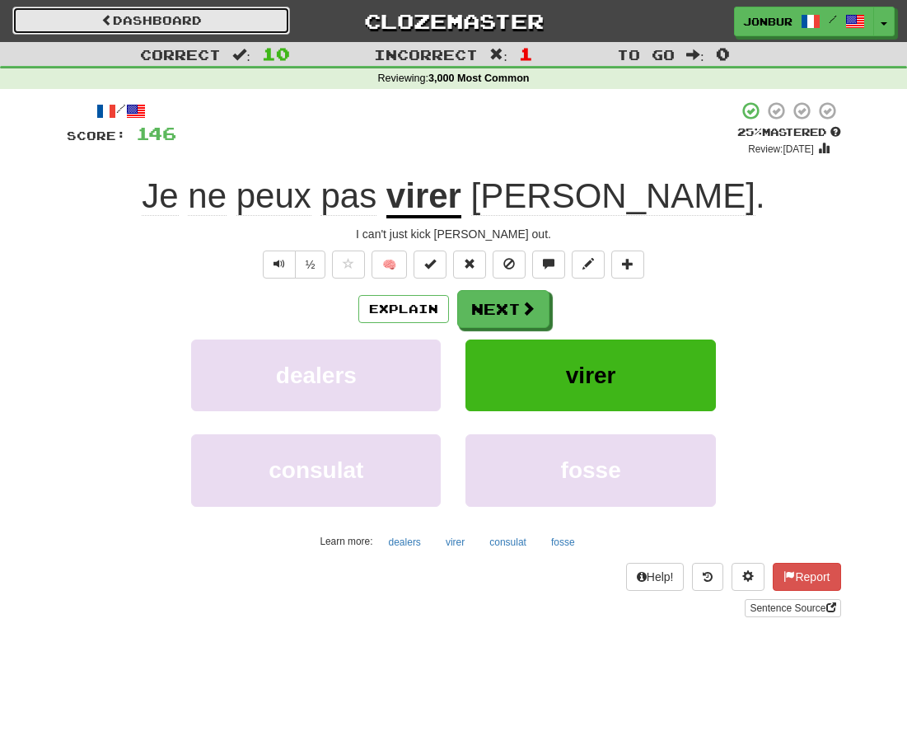
click at [153, 21] on link "Dashboard" at bounding box center [151, 21] width 278 height 28
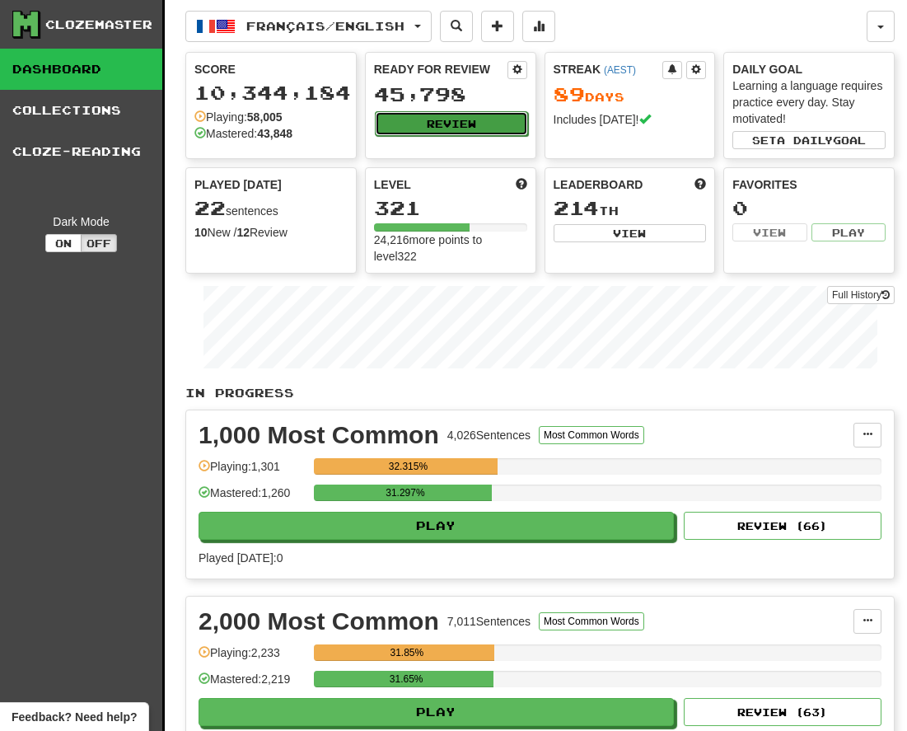
click at [438, 124] on button "Review" at bounding box center [451, 123] width 153 height 25
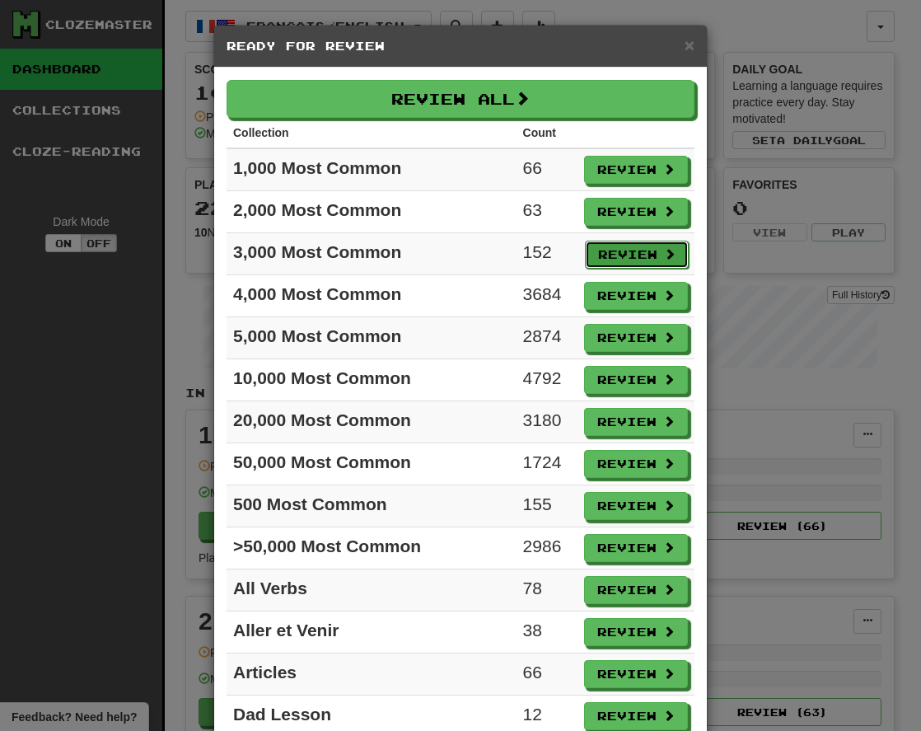
click at [611, 250] on button "Review" at bounding box center [637, 255] width 104 height 28
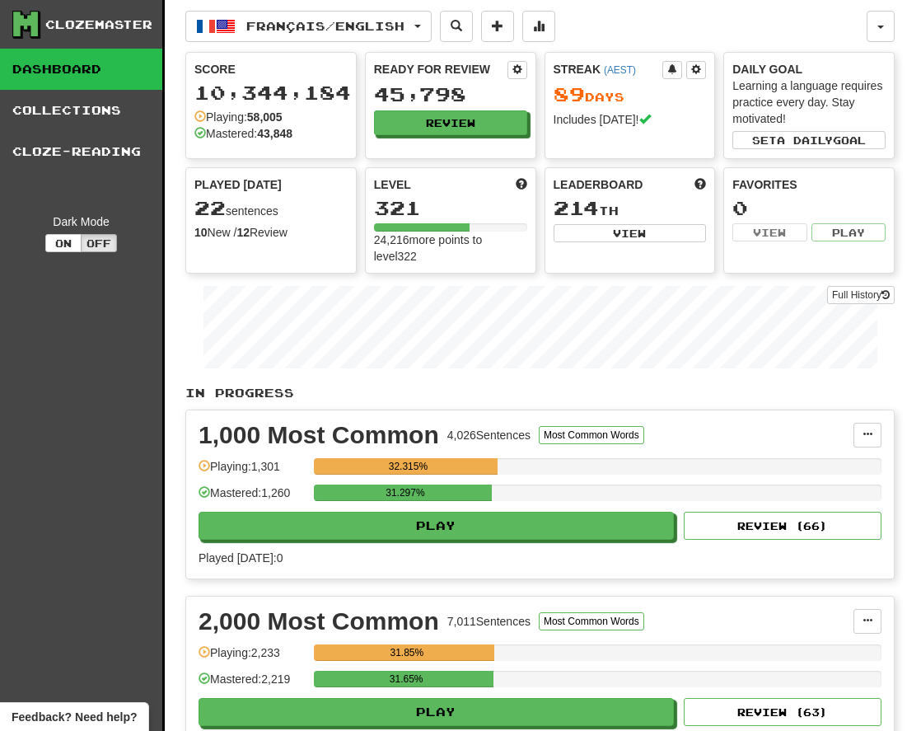
select select "**"
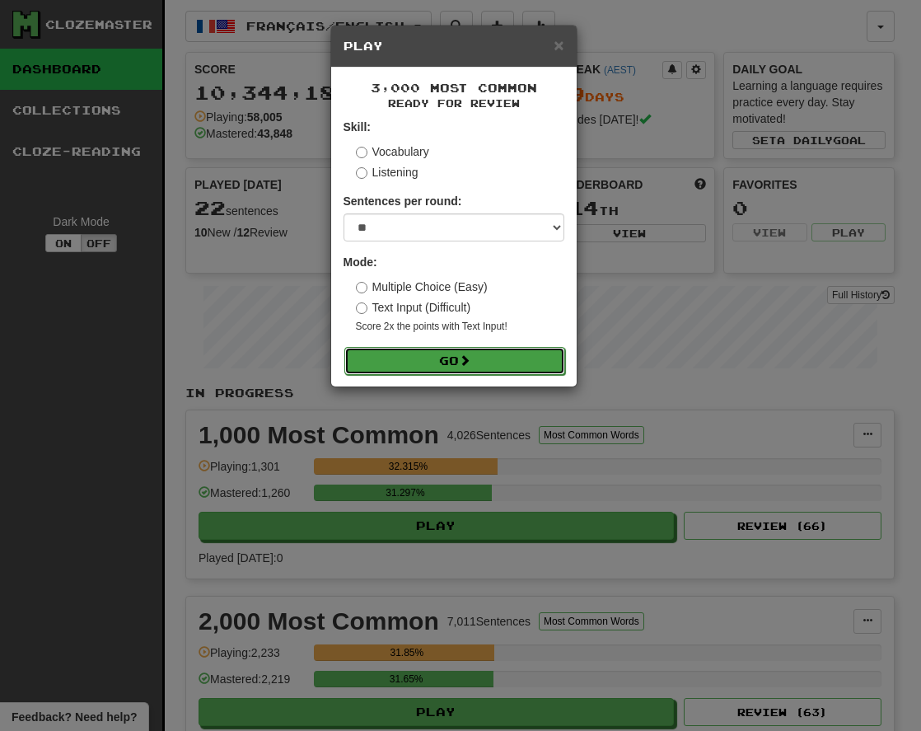
click at [443, 362] on button "Go" at bounding box center [454, 361] width 221 height 28
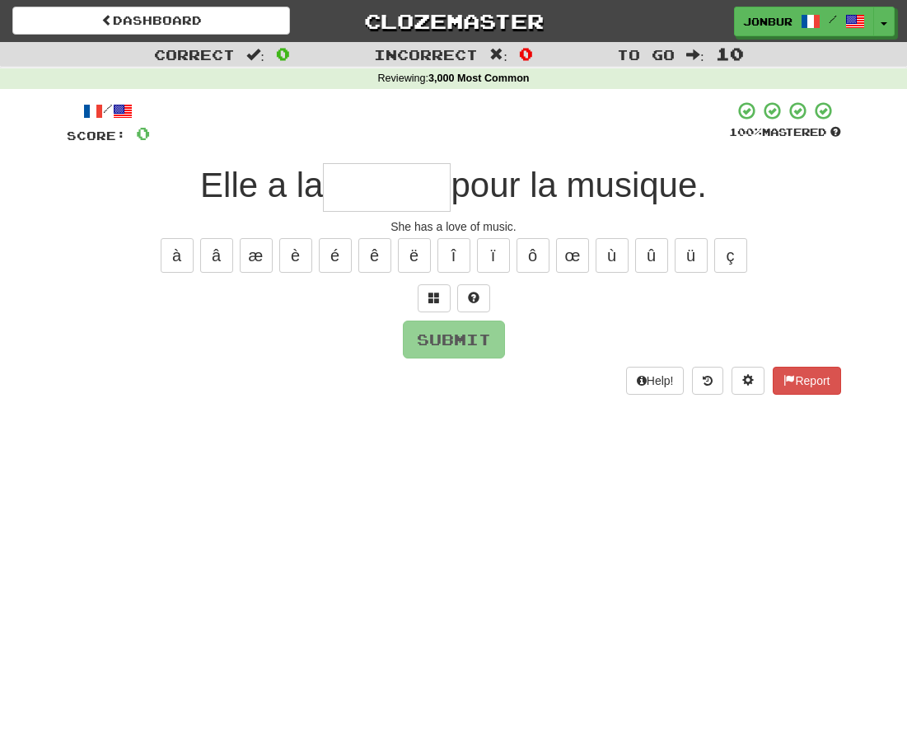
type input "*"
type input "*******"
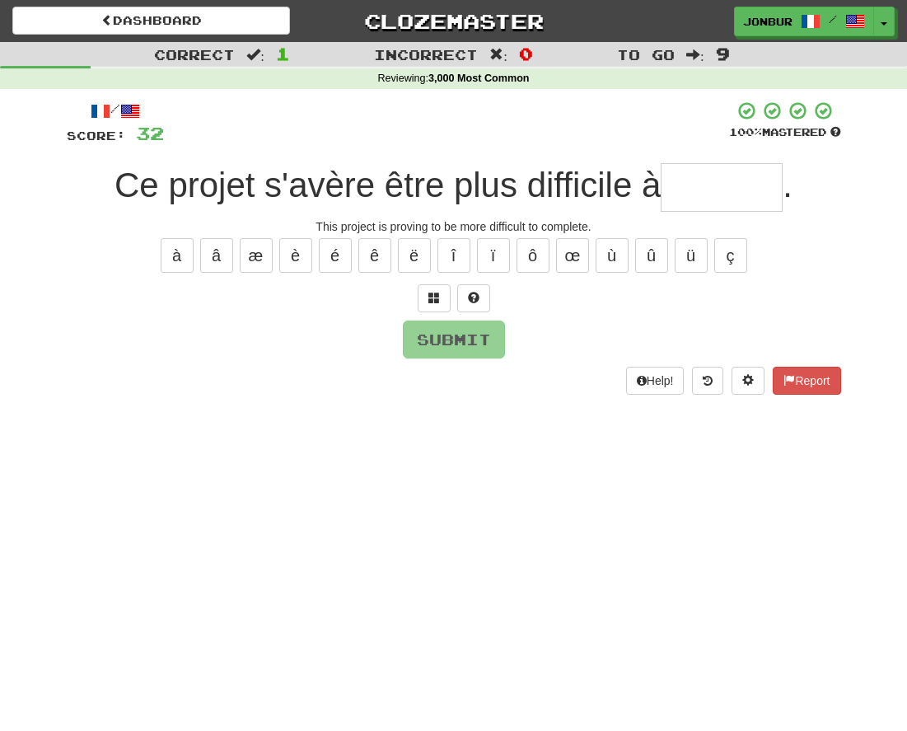
type input "*"
click at [329, 264] on button "é" at bounding box center [335, 255] width 33 height 35
type input "********"
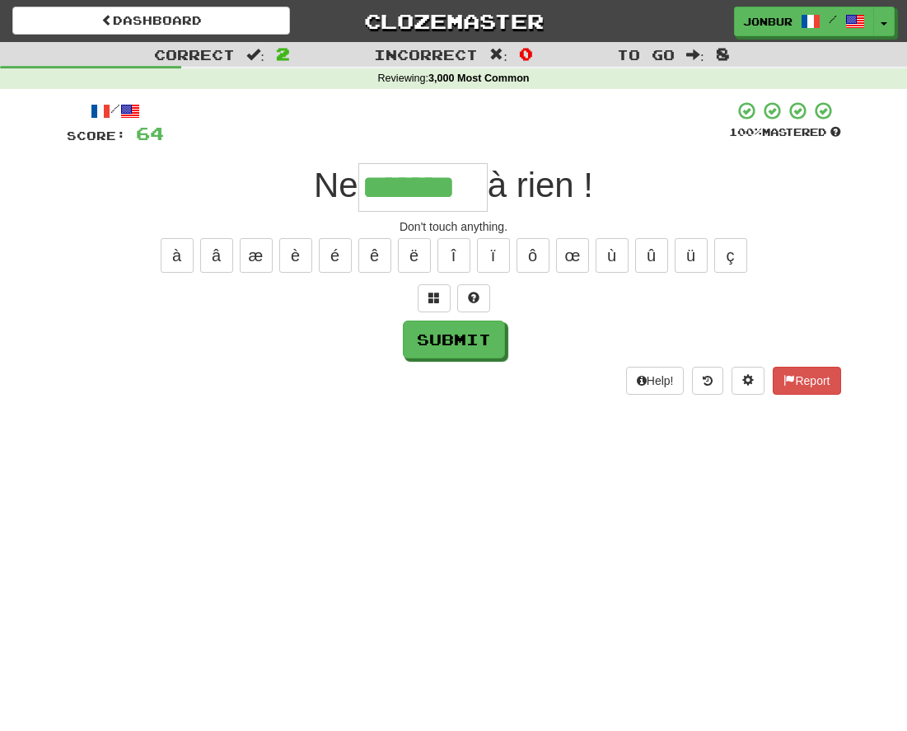
type input "*******"
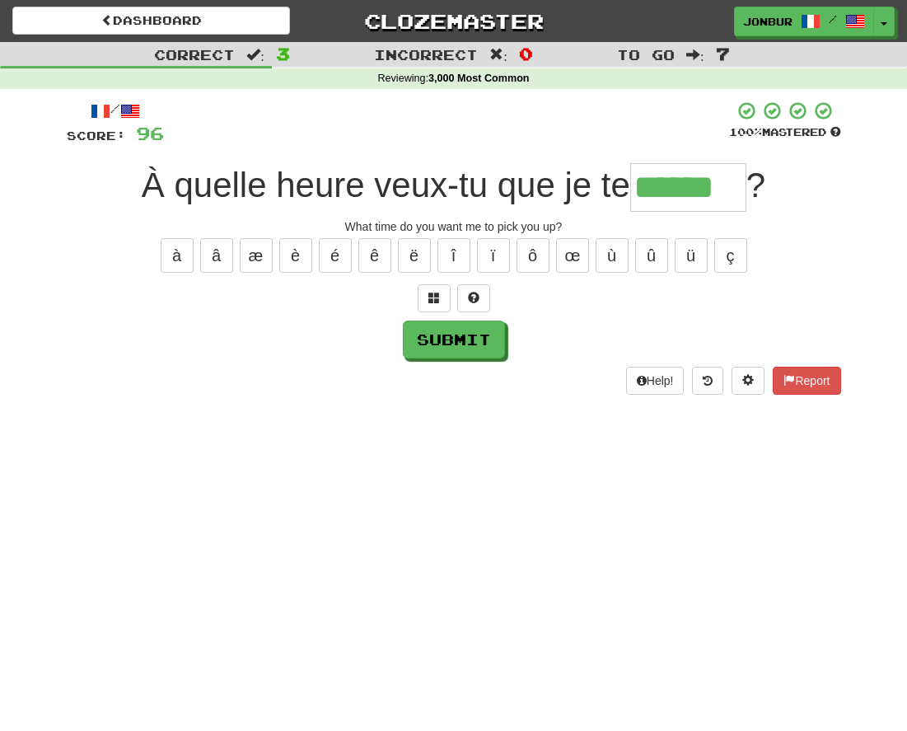
type input "******"
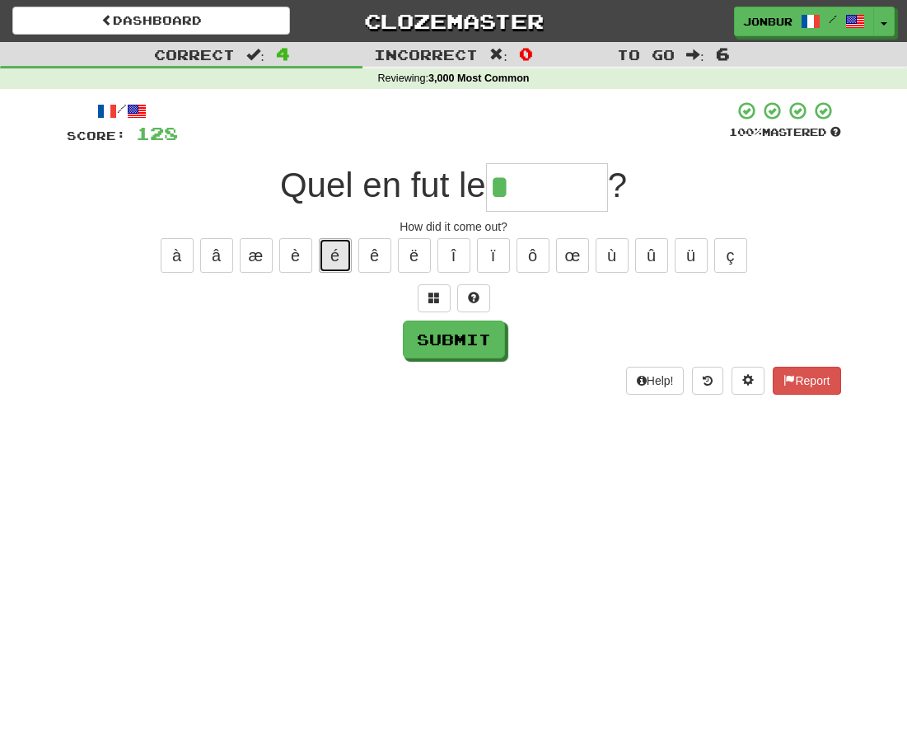
click at [332, 256] on button "é" at bounding box center [335, 255] width 33 height 35
type input "********"
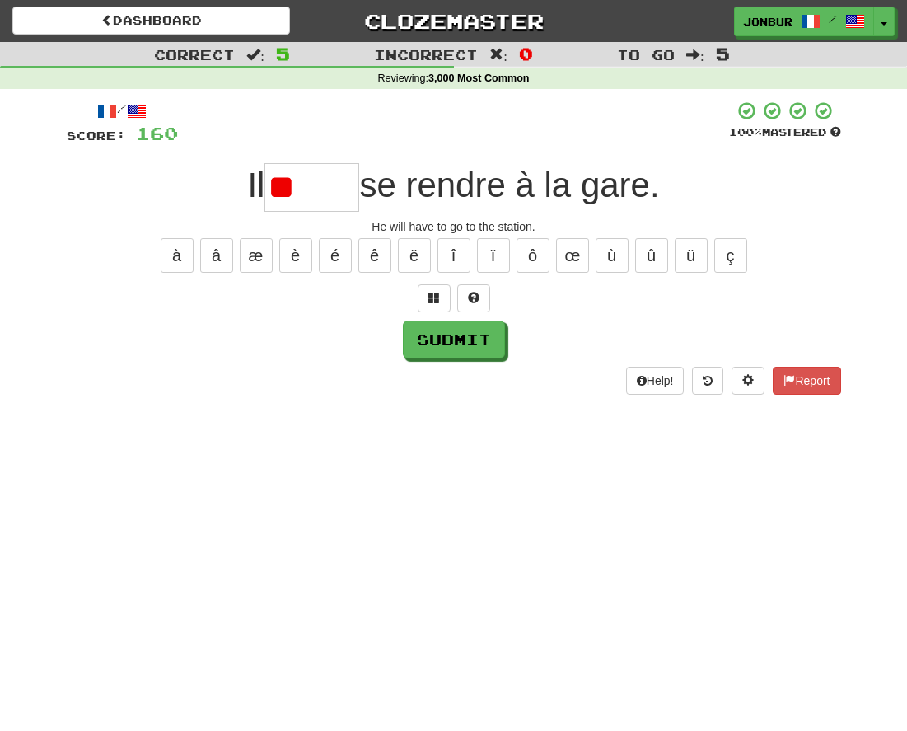
type input "*"
type input "*****"
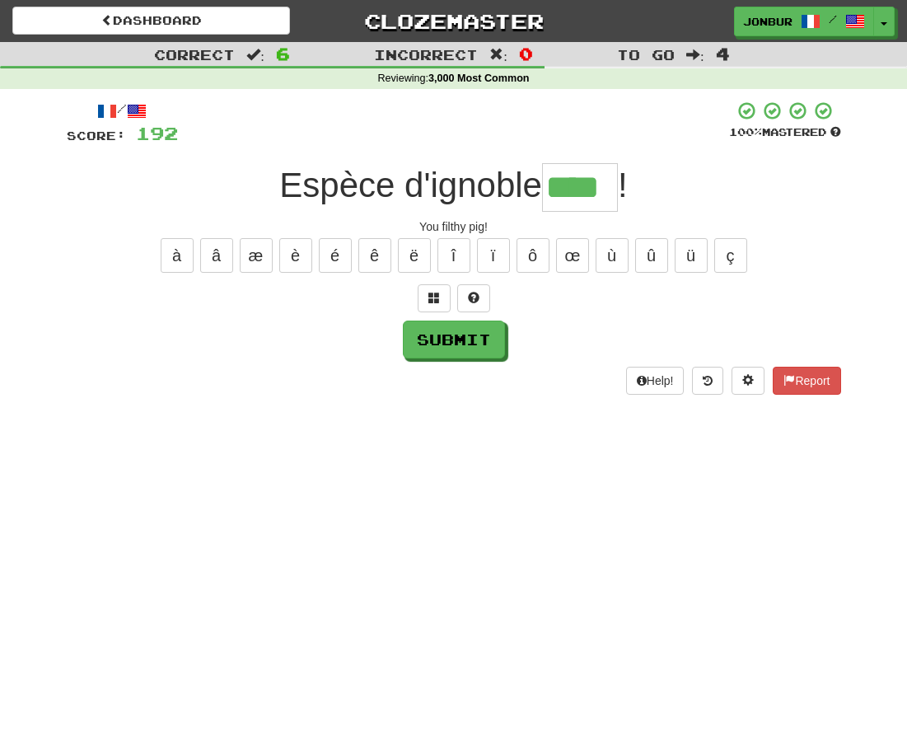
type input "****"
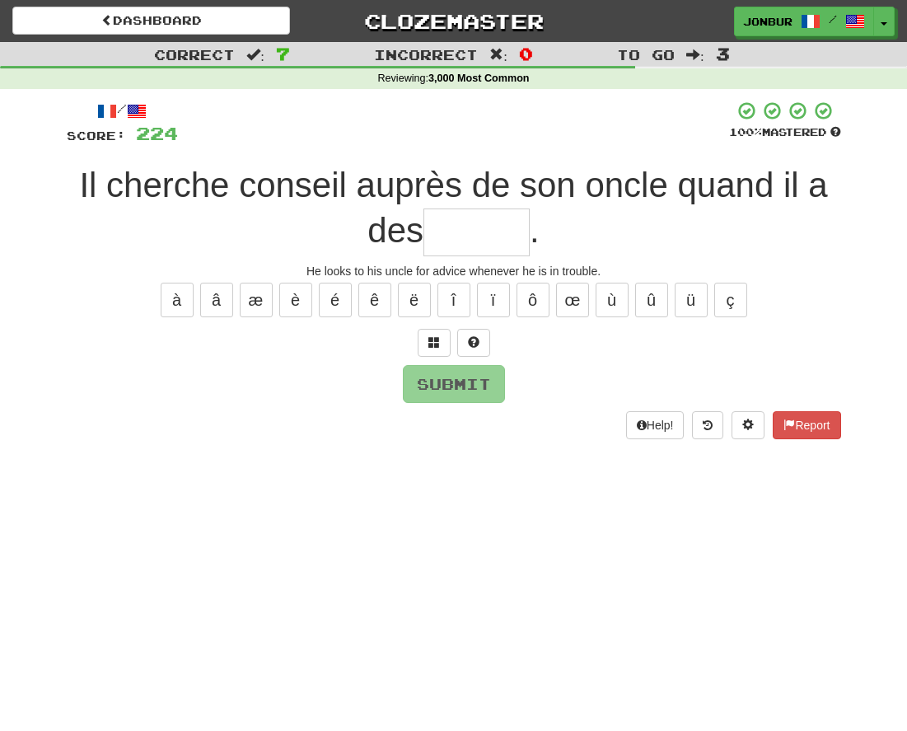
type input "*"
click at [440, 335] on button at bounding box center [434, 343] width 33 height 28
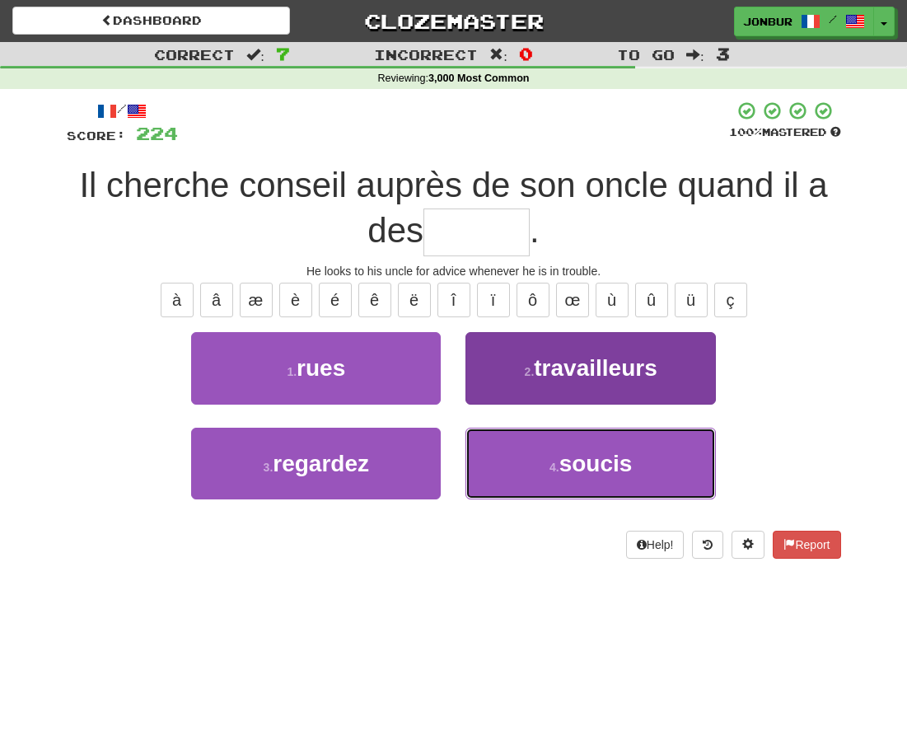
drag, startPoint x: 575, startPoint y: 442, endPoint x: 580, endPoint y: 454, distance: 12.5
click at [579, 454] on button "4 . soucis" at bounding box center [590, 464] width 250 height 72
type input "******"
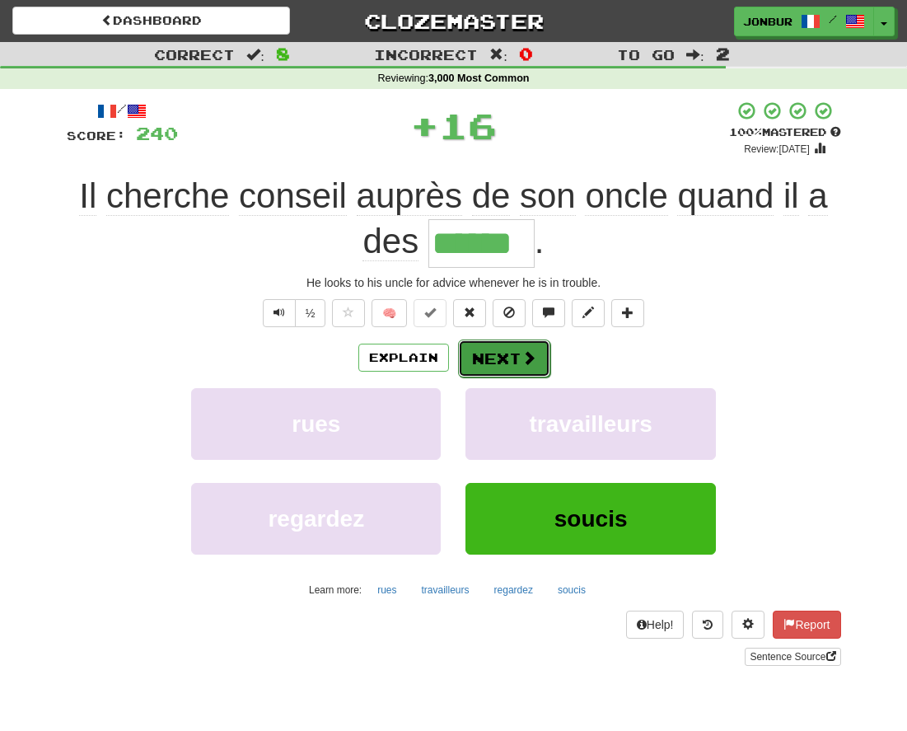
click at [521, 357] on span at bounding box center [528, 357] width 15 height 15
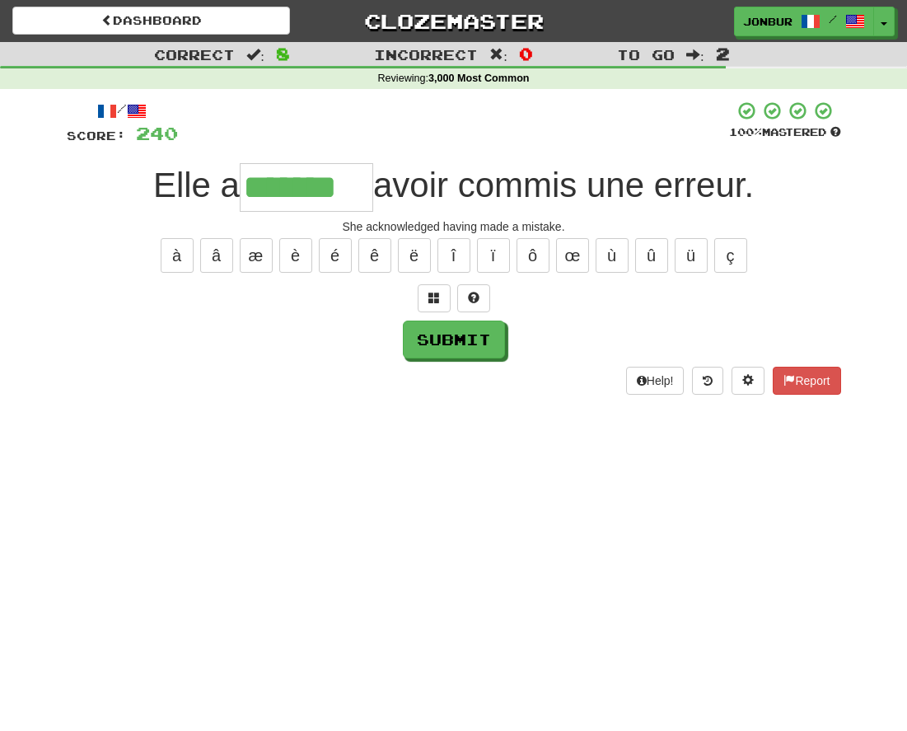
type input "*******"
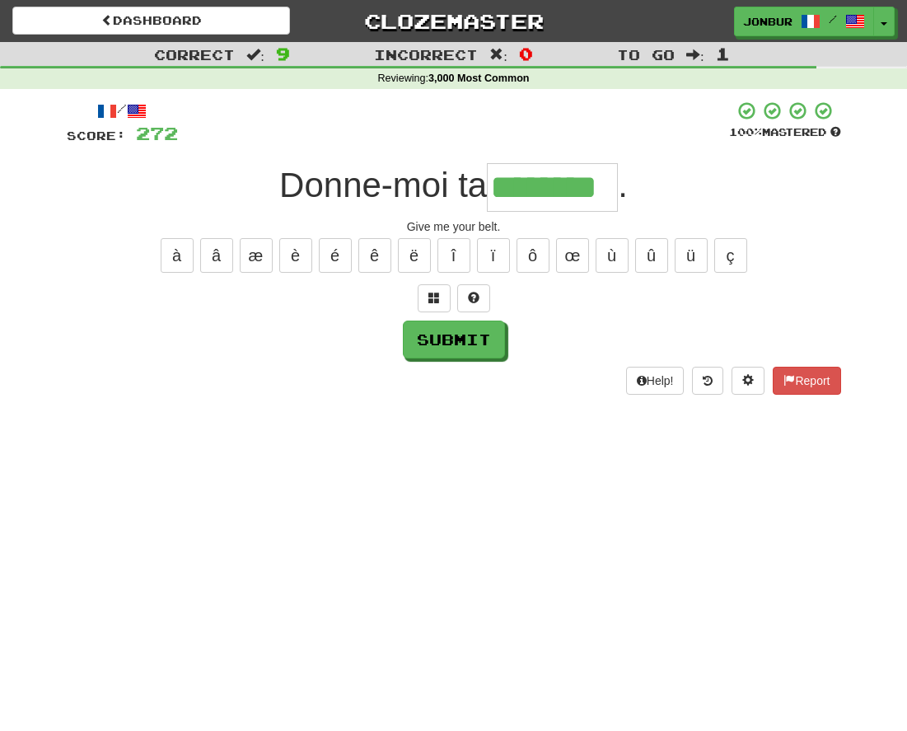
type input "********"
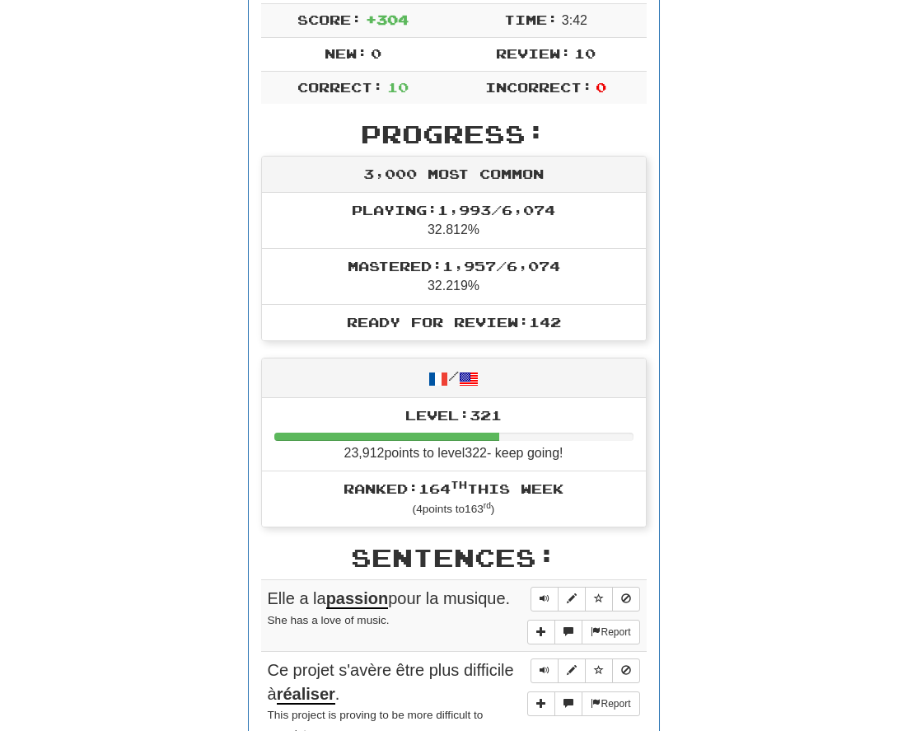
scroll to position [336, 0]
